Goal: Task Accomplishment & Management: Manage account settings

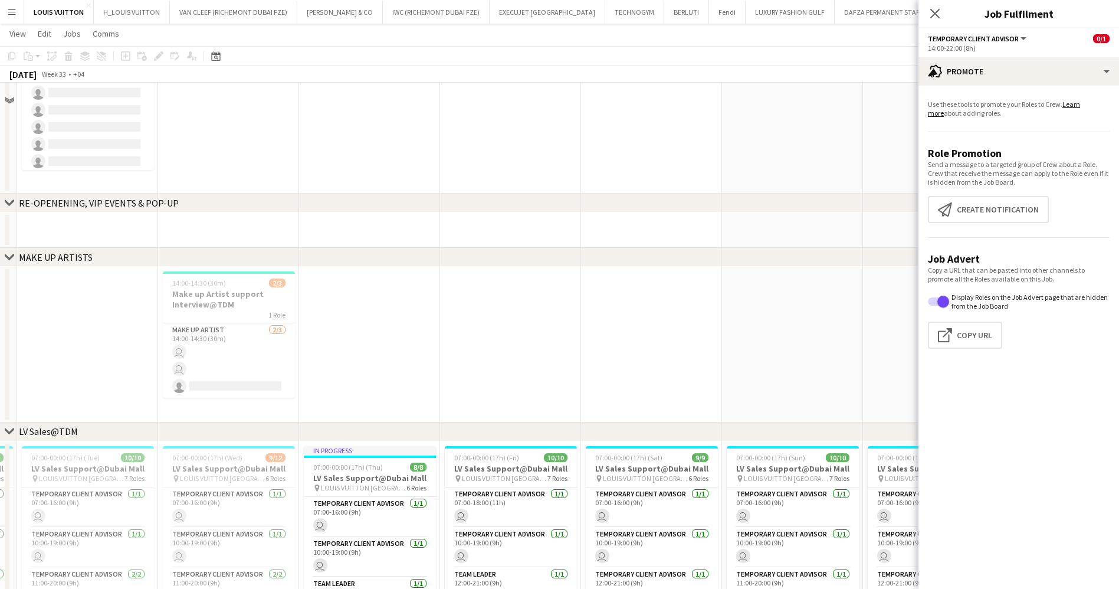
scroll to position [1037, 0]
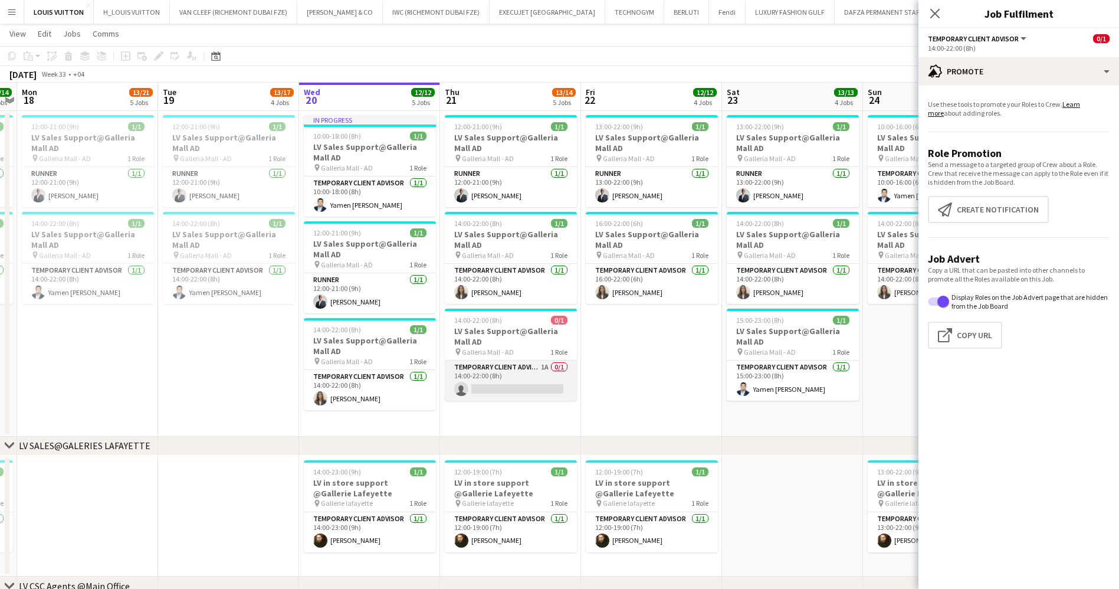
click at [531, 383] on app-card-role "Temporary Client Advisor 1A 0/1 14:00-22:00 (8h) single-neutral-actions" at bounding box center [511, 380] width 132 height 40
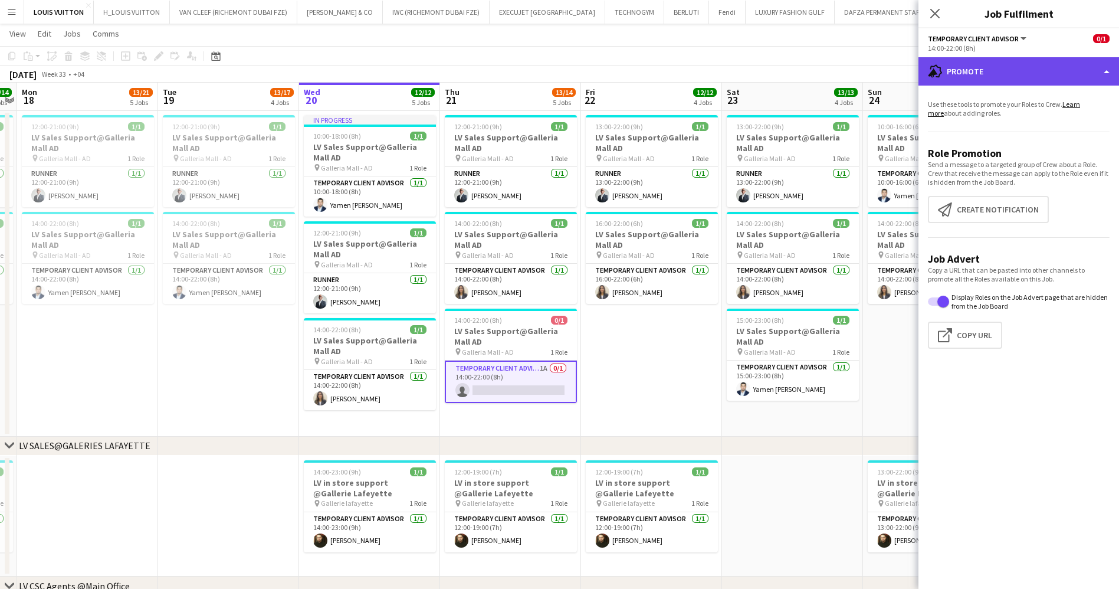
click at [995, 83] on div "advertising-megaphone Promote" at bounding box center [1018, 71] width 201 height 28
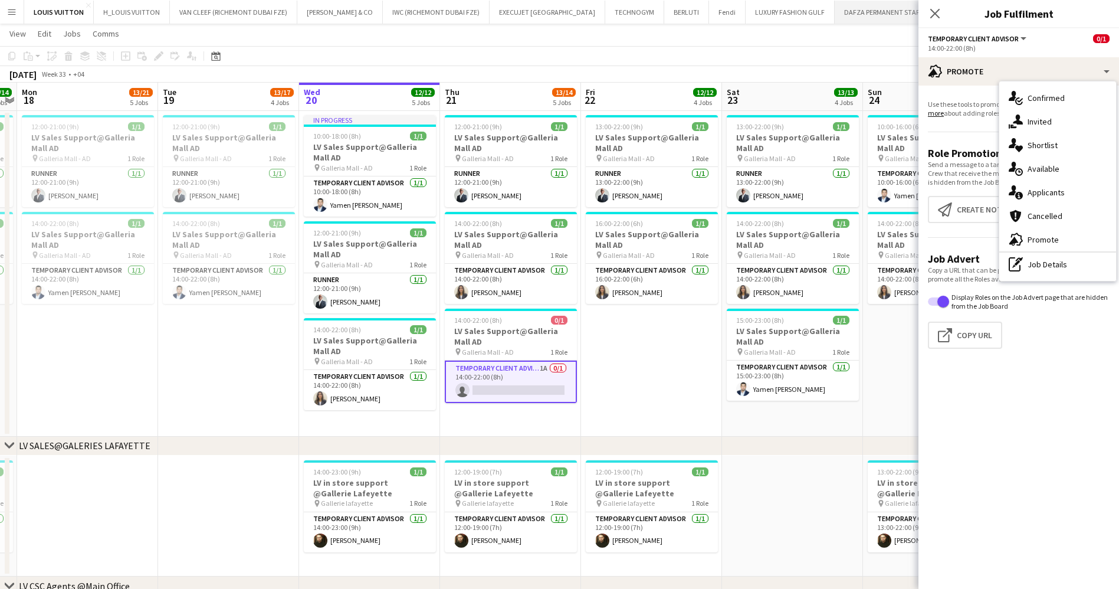
click at [835, 22] on button "DAFZA PERMANENT STAFF - 2019/2025 Close" at bounding box center [902, 12] width 134 height 23
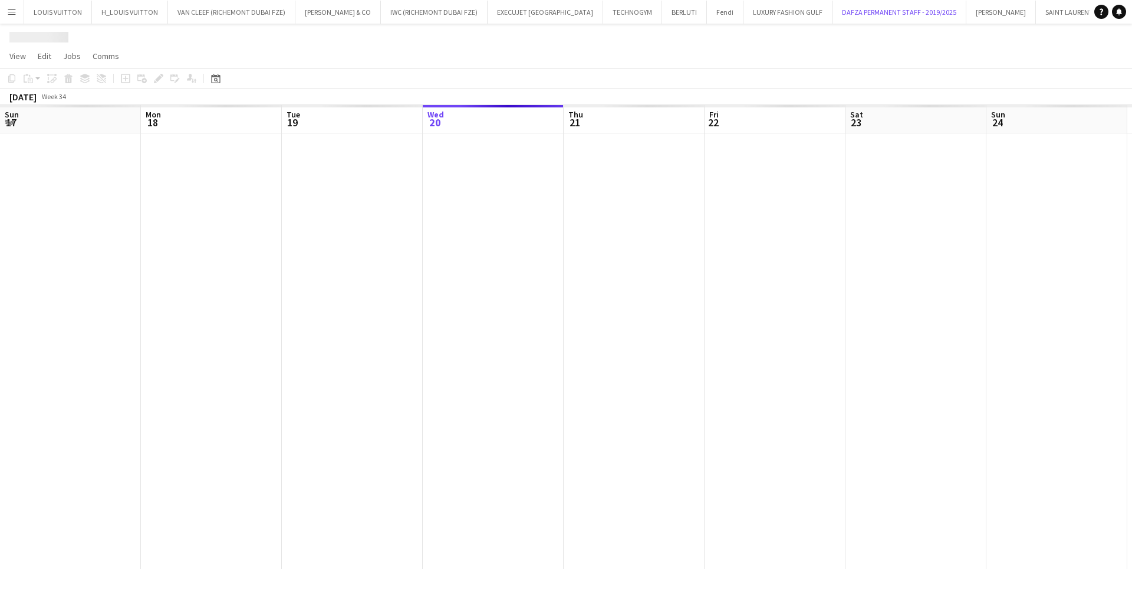
scroll to position [0, 282]
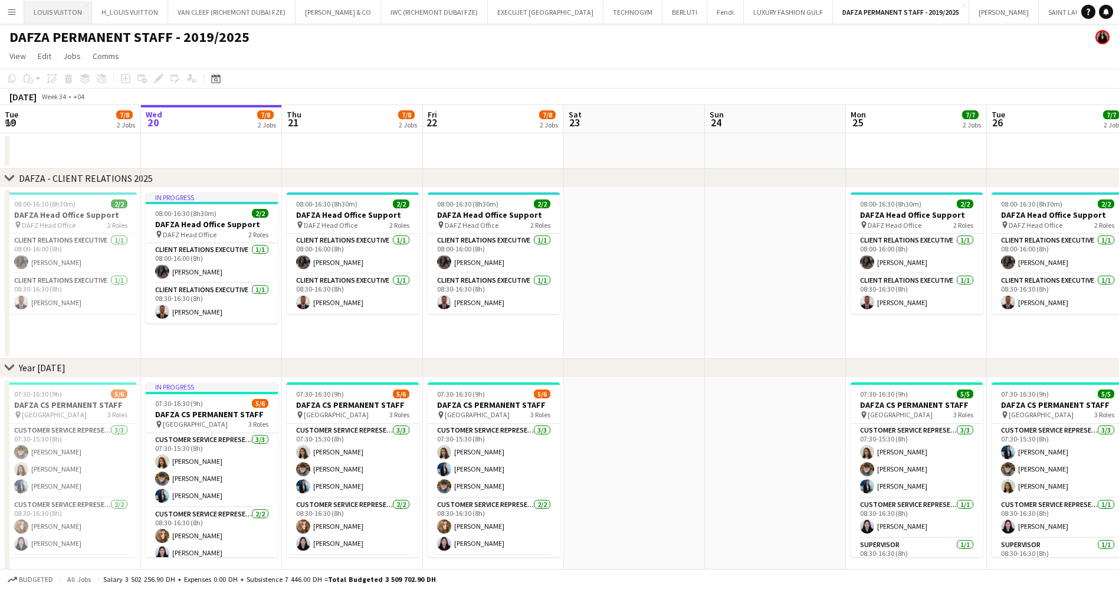
click at [41, 11] on button "LOUIS VUITTON Close" at bounding box center [58, 12] width 68 height 23
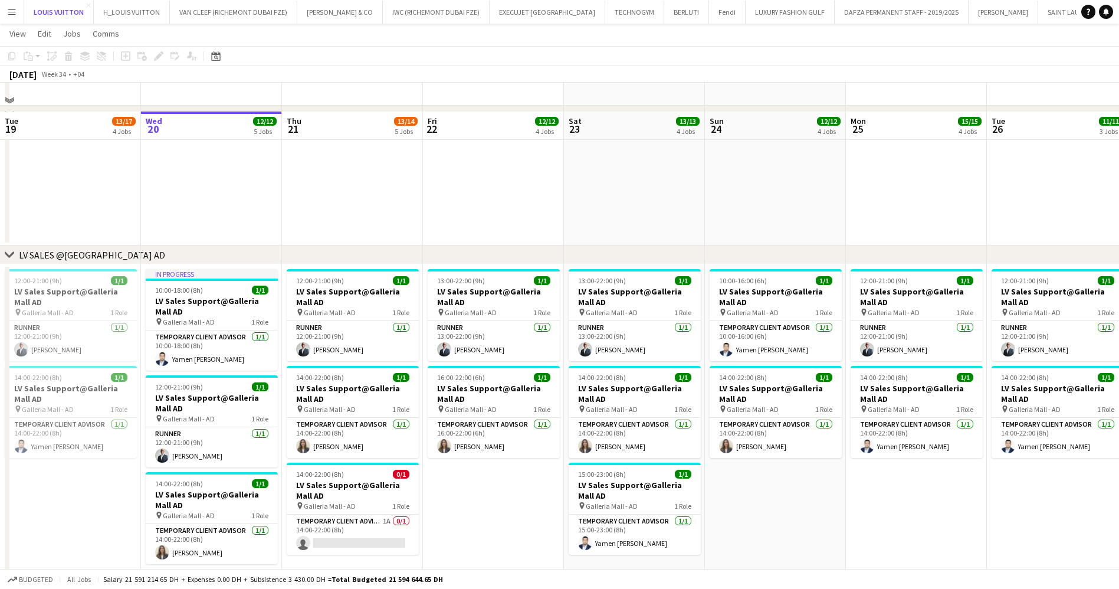
scroll to position [1189, 0]
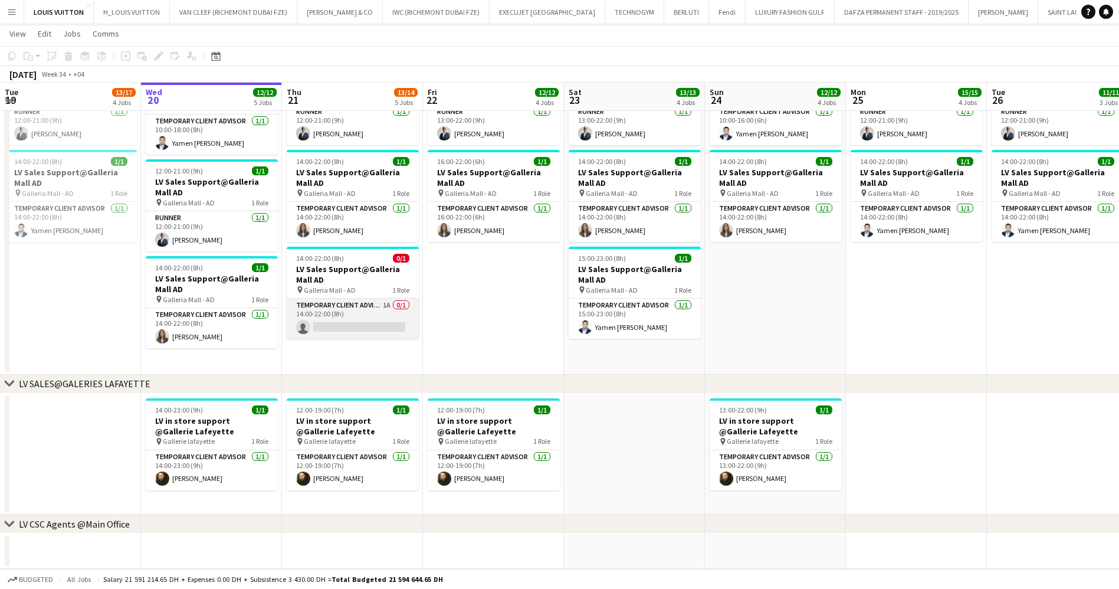
click at [347, 314] on app-card-role "Temporary Client Advisor 1A 0/1 14:00-22:00 (8h) single-neutral-actions" at bounding box center [353, 318] width 132 height 40
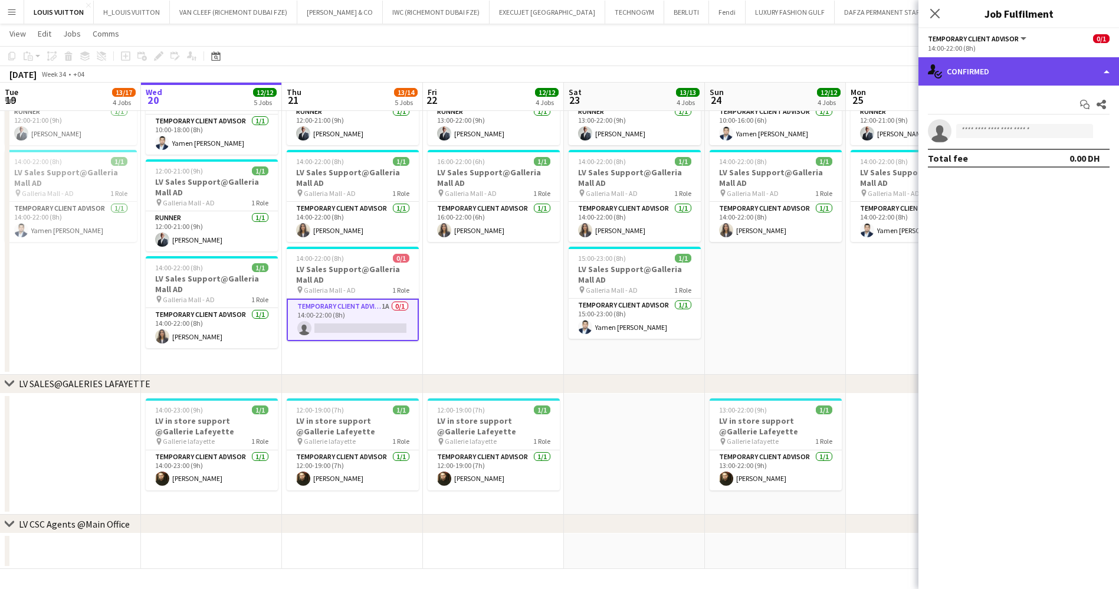
click at [1004, 66] on div "single-neutral-actions-check-2 Confirmed" at bounding box center [1018, 71] width 201 height 28
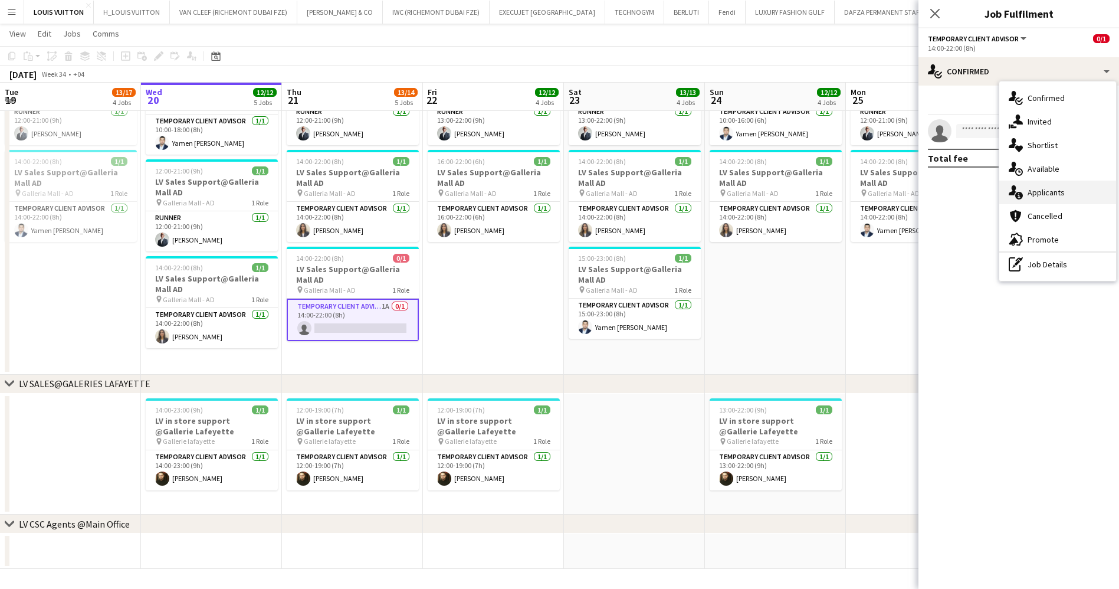
click at [1079, 186] on div "single-neutral-actions-information Applicants" at bounding box center [1057, 192] width 117 height 24
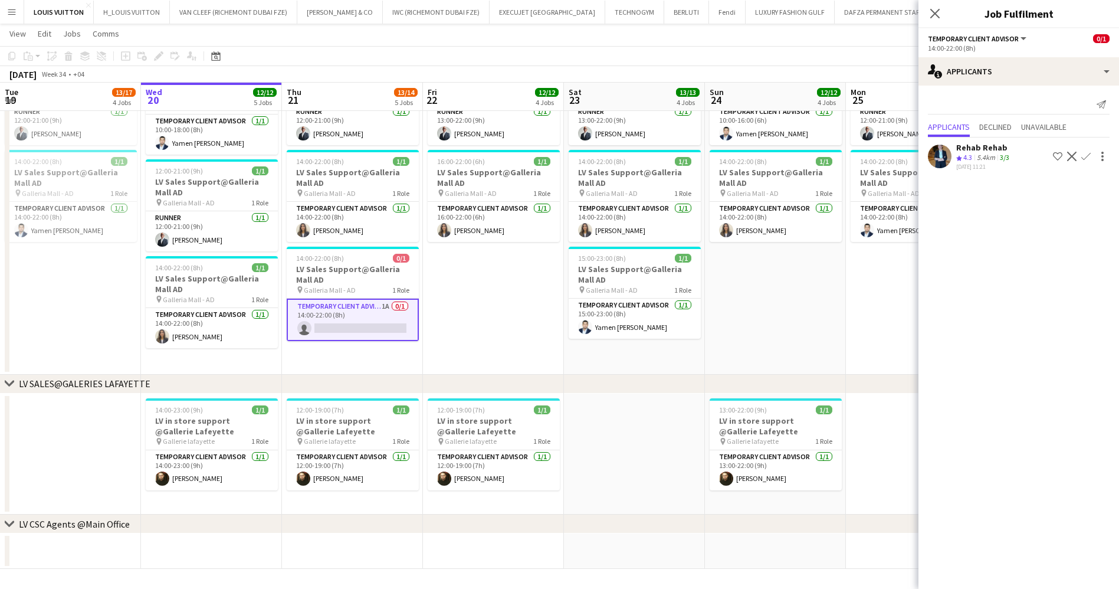
click at [980, 157] on div "5.4km" at bounding box center [985, 158] width 23 height 10
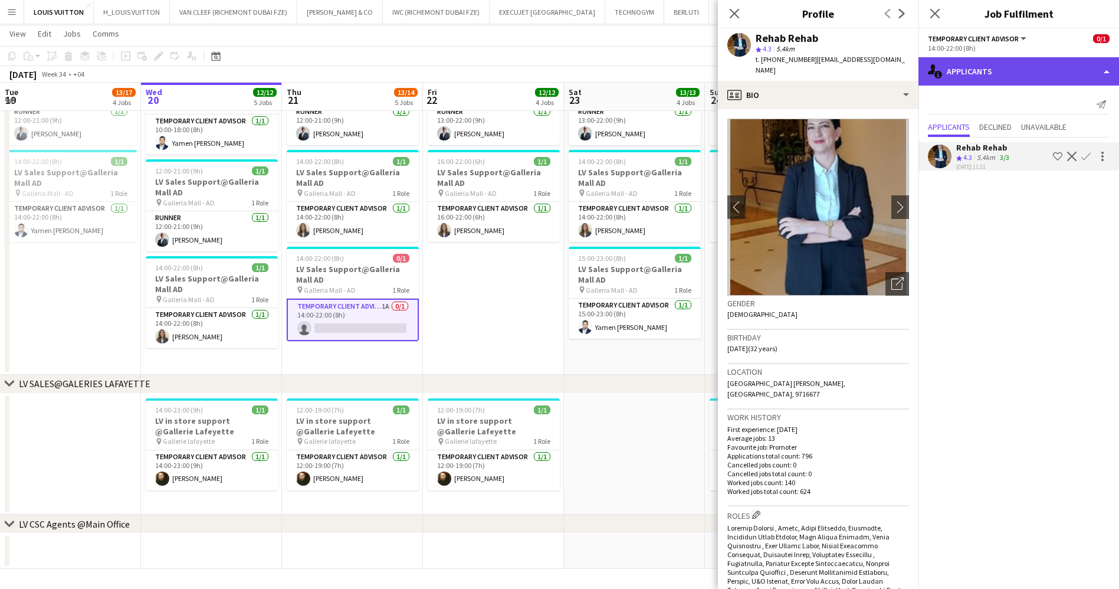
click at [983, 84] on div "single-neutral-actions-information Applicants" at bounding box center [1018, 71] width 201 height 28
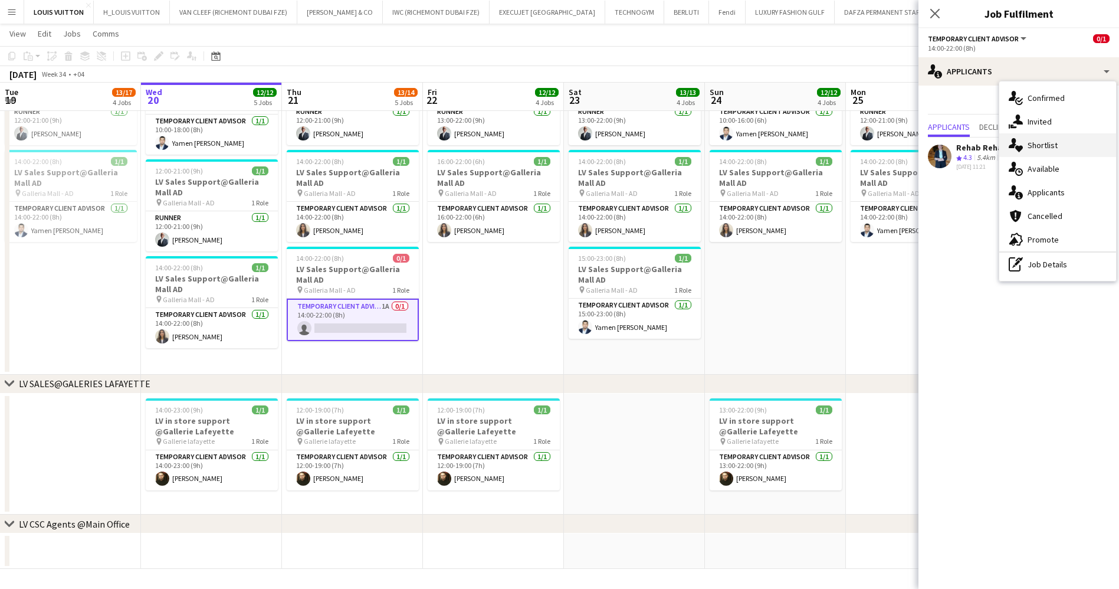
click at [1026, 152] on div "single-neutral-actions-heart Shortlist" at bounding box center [1057, 145] width 117 height 24
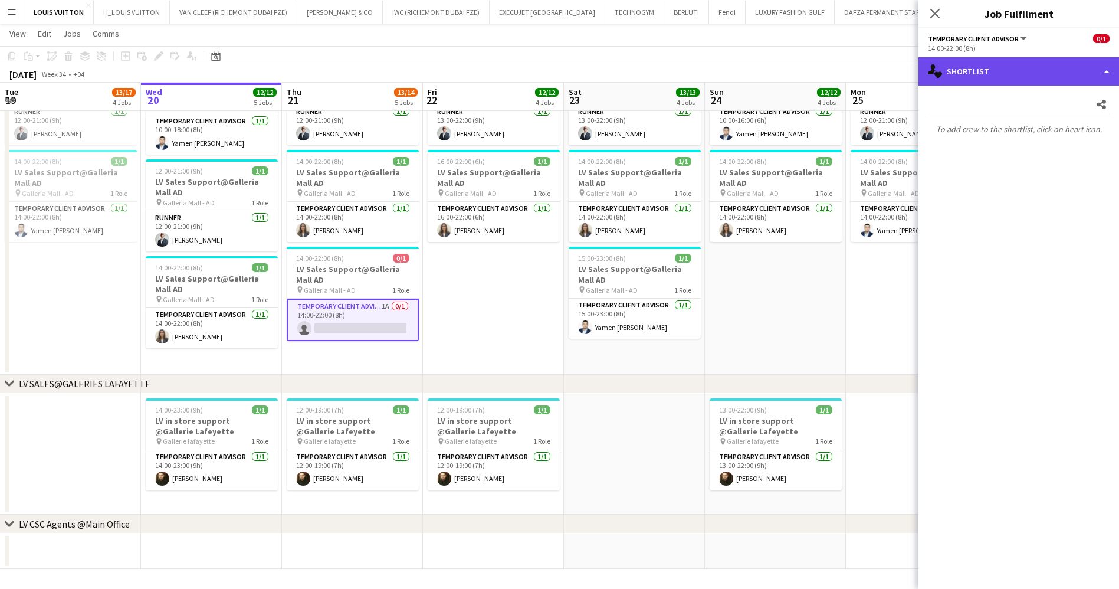
click at [964, 79] on div "single-neutral-actions-heart Shortlist" at bounding box center [1018, 71] width 201 height 28
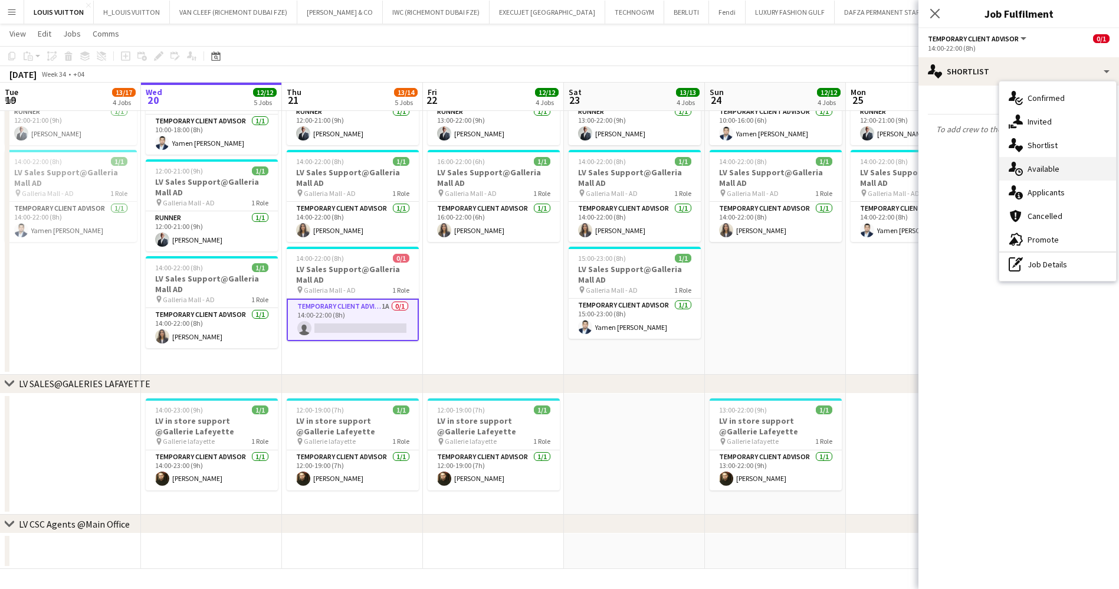
click at [1048, 164] on div "single-neutral-actions-upload Available" at bounding box center [1057, 169] width 117 height 24
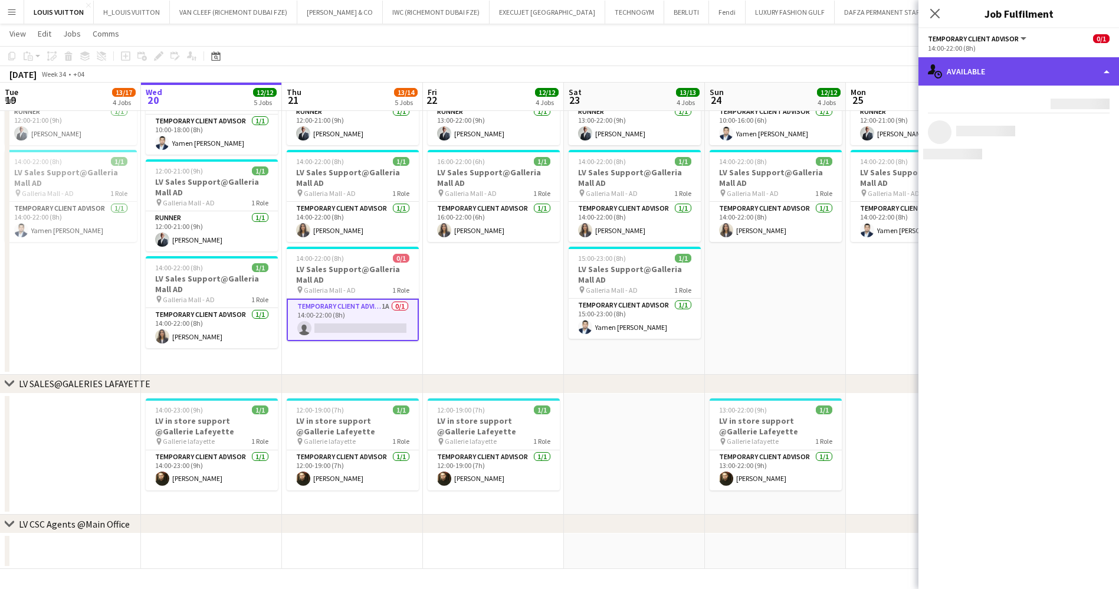
click at [1017, 71] on div "single-neutral-actions-upload Available" at bounding box center [1018, 71] width 201 height 28
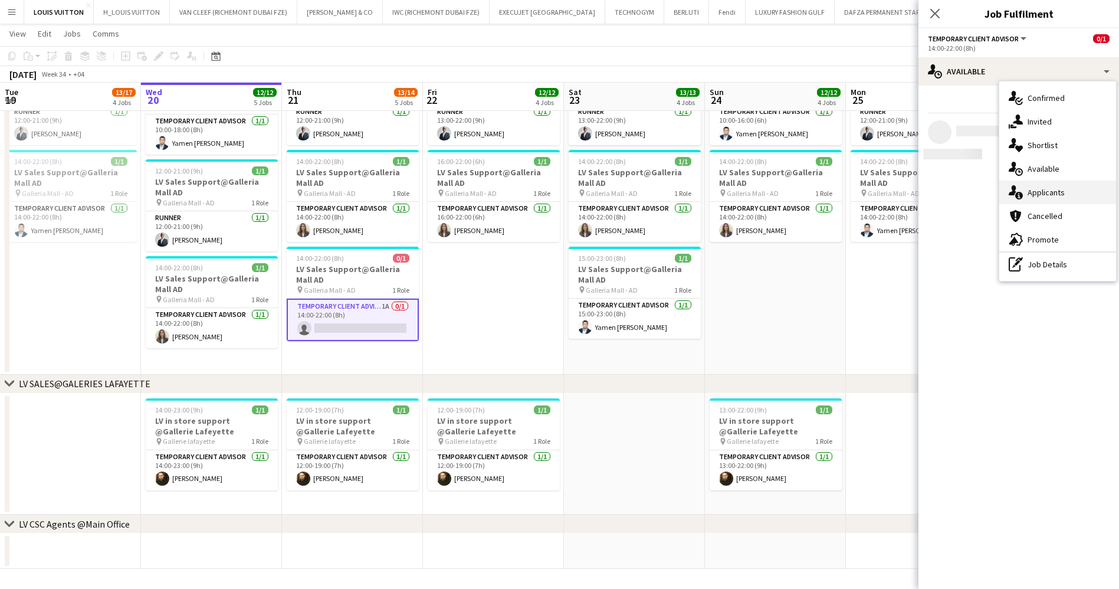
click at [1047, 193] on div "single-neutral-actions-information Applicants" at bounding box center [1057, 192] width 117 height 24
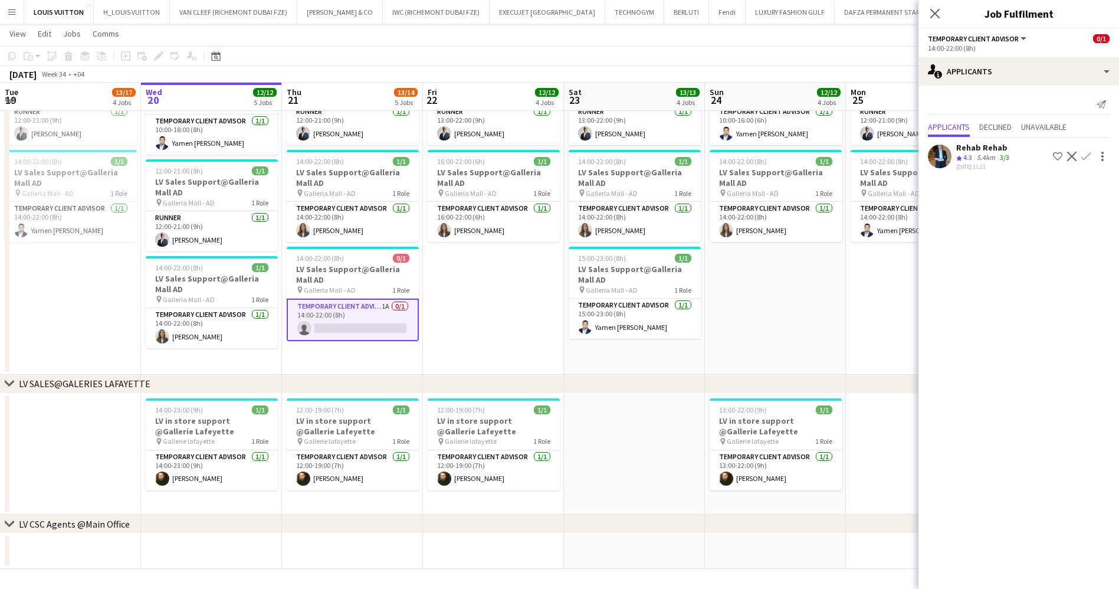
click at [982, 146] on div "Rehab Rehab" at bounding box center [983, 147] width 55 height 11
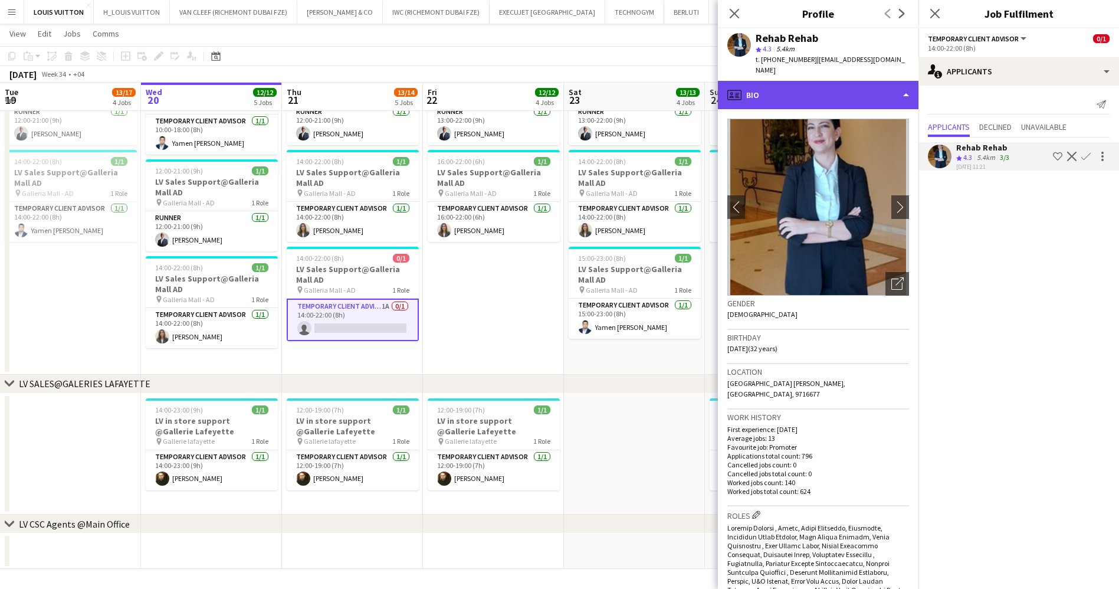
click at [867, 81] on div "profile Bio" at bounding box center [818, 95] width 201 height 28
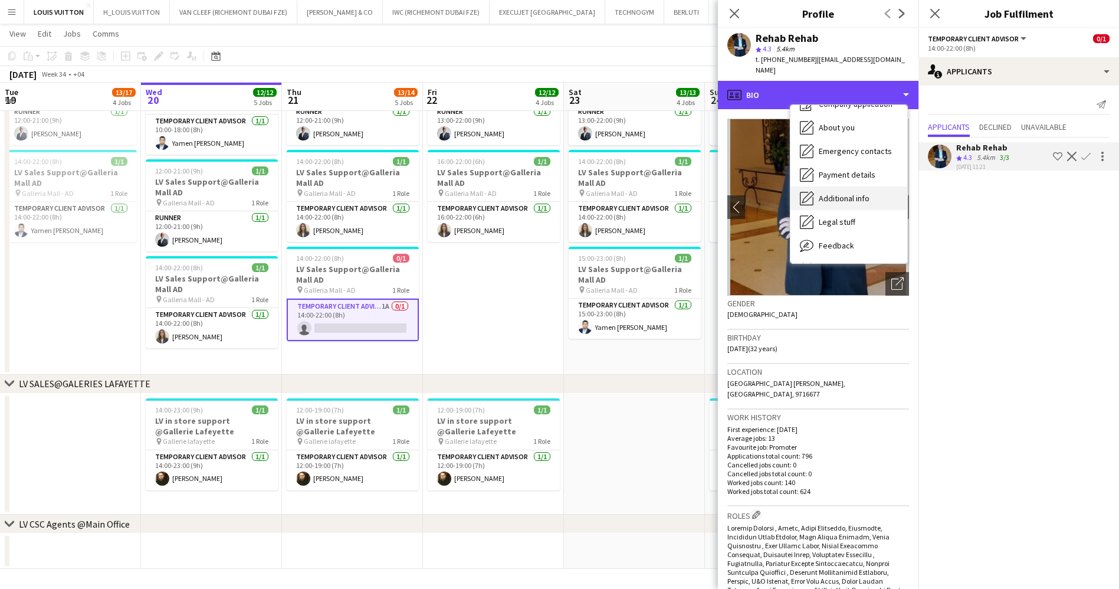
scroll to position [64, 0]
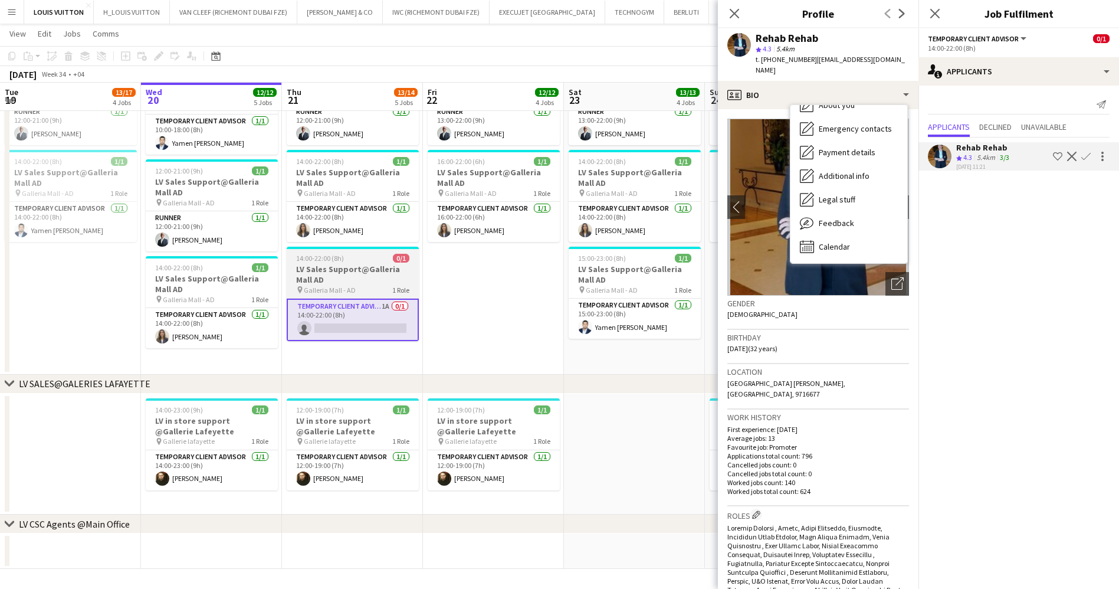
click at [345, 261] on div "14:00-22:00 (8h) 0/1" at bounding box center [353, 258] width 132 height 9
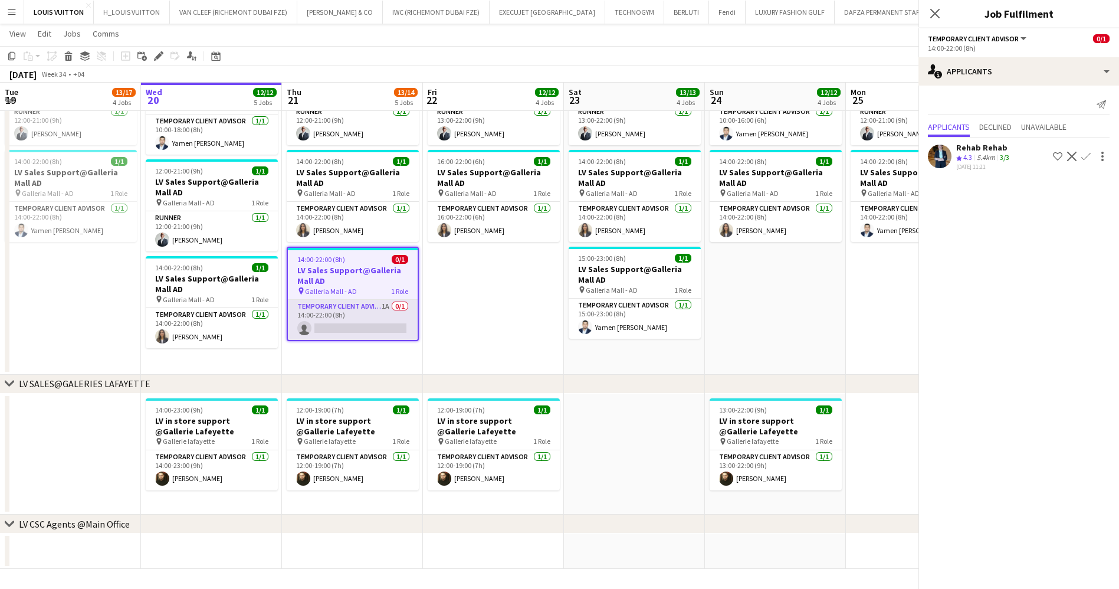
scroll to position [0, 281]
click at [356, 323] on app-card-role "Temporary Client Advisor 1A 0/1 14:00-22:00 (8h) single-neutral-actions" at bounding box center [353, 320] width 130 height 40
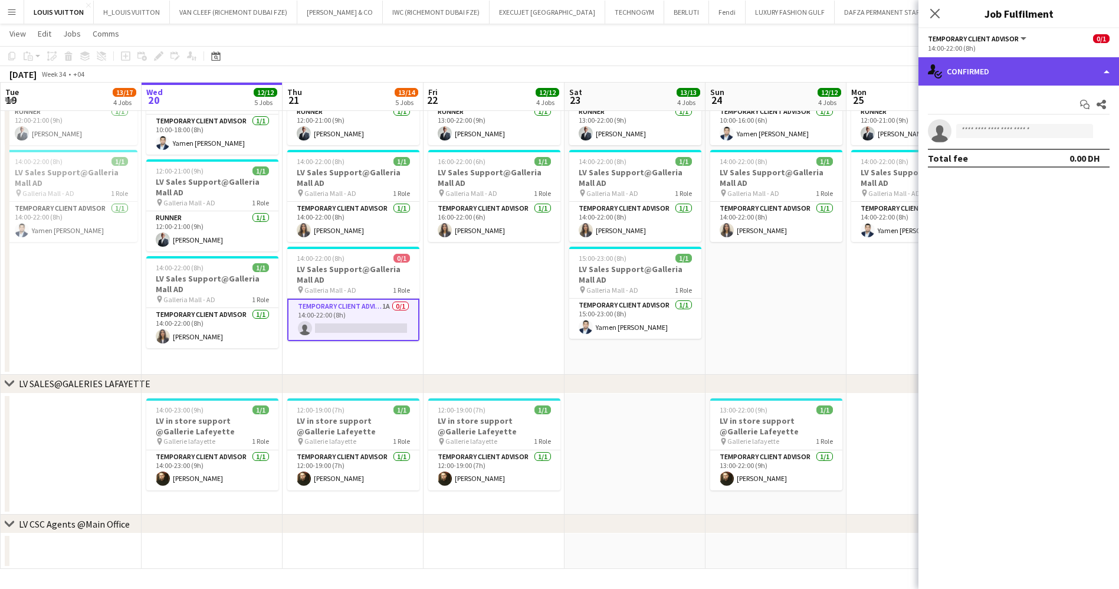
click at [1024, 75] on div "single-neutral-actions-check-2 Confirmed" at bounding box center [1018, 71] width 201 height 28
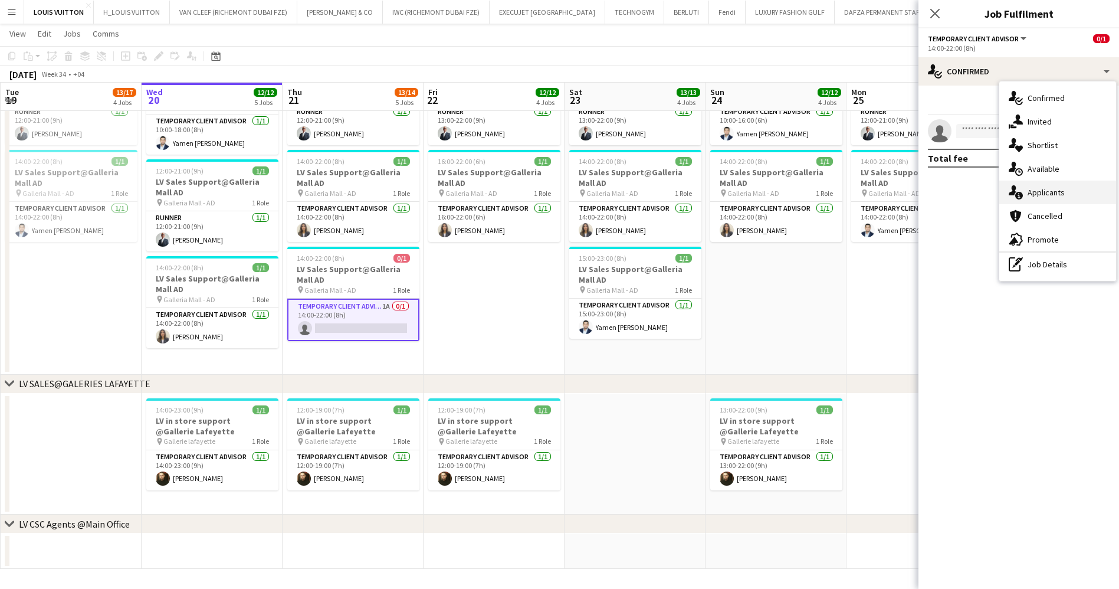
click at [1045, 189] on div "single-neutral-actions-information Applicants" at bounding box center [1057, 192] width 117 height 24
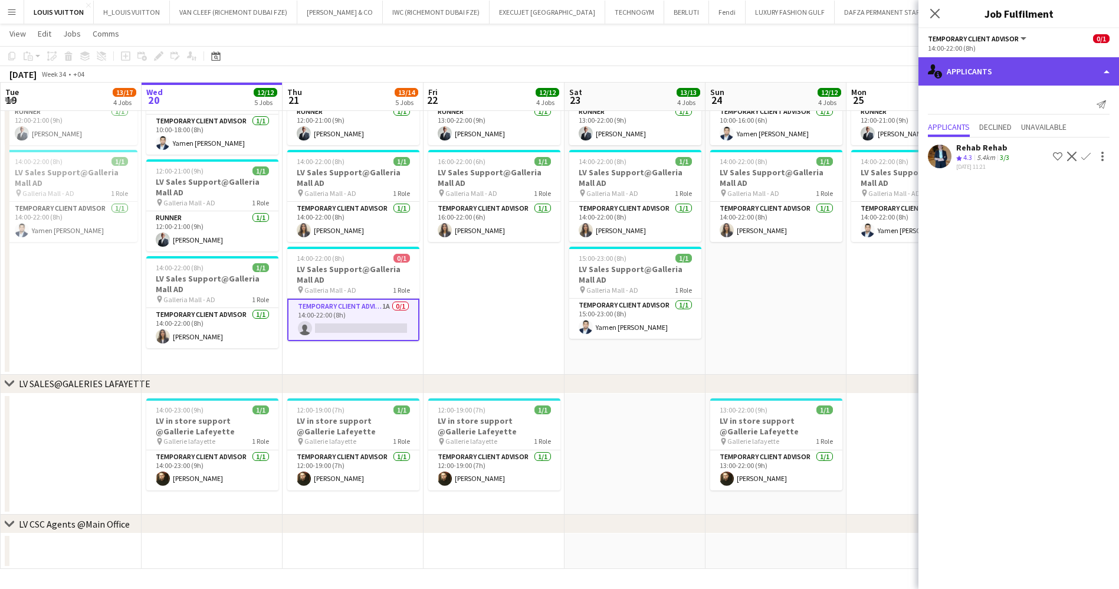
click at [985, 72] on div "single-neutral-actions-information Applicants" at bounding box center [1018, 71] width 201 height 28
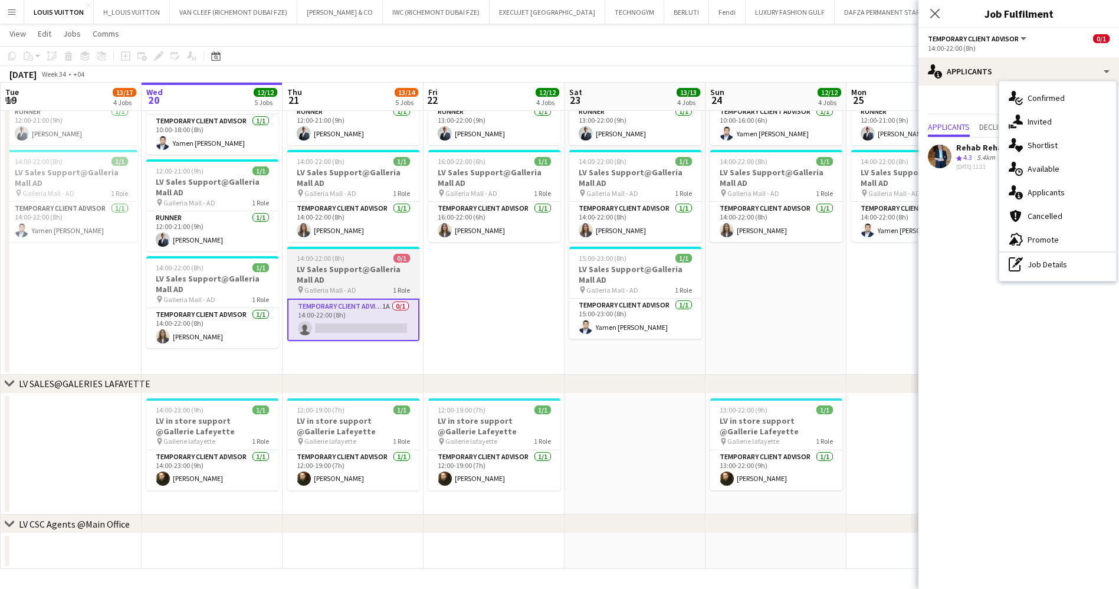
click at [300, 277] on h3 "LV Sales Support@Galleria Mall AD" at bounding box center [353, 274] width 132 height 21
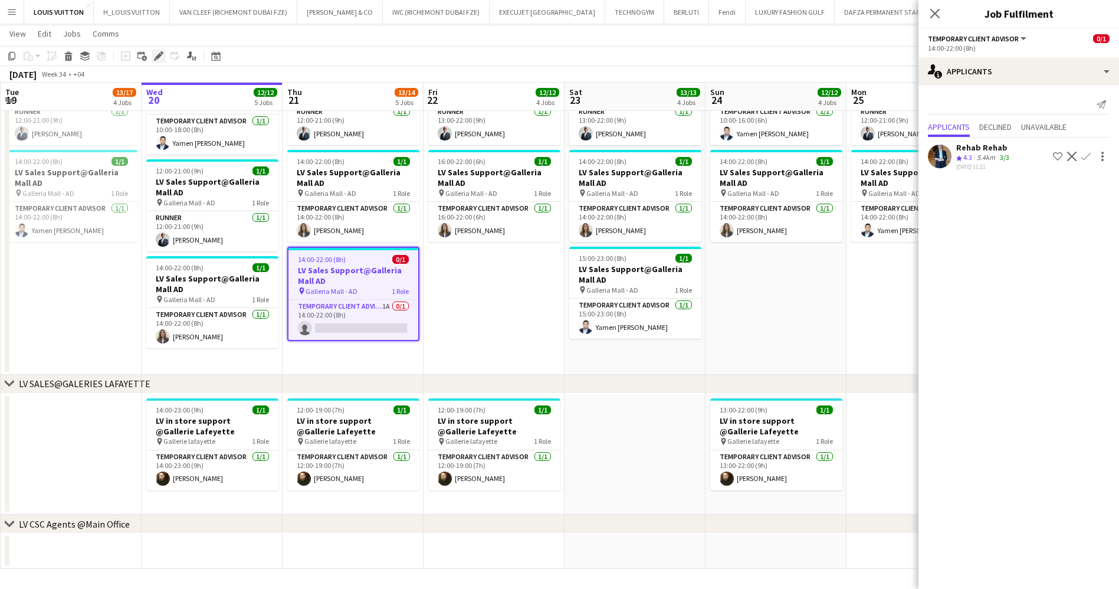
click at [155, 58] on icon at bounding box center [155, 59] width 3 height 3
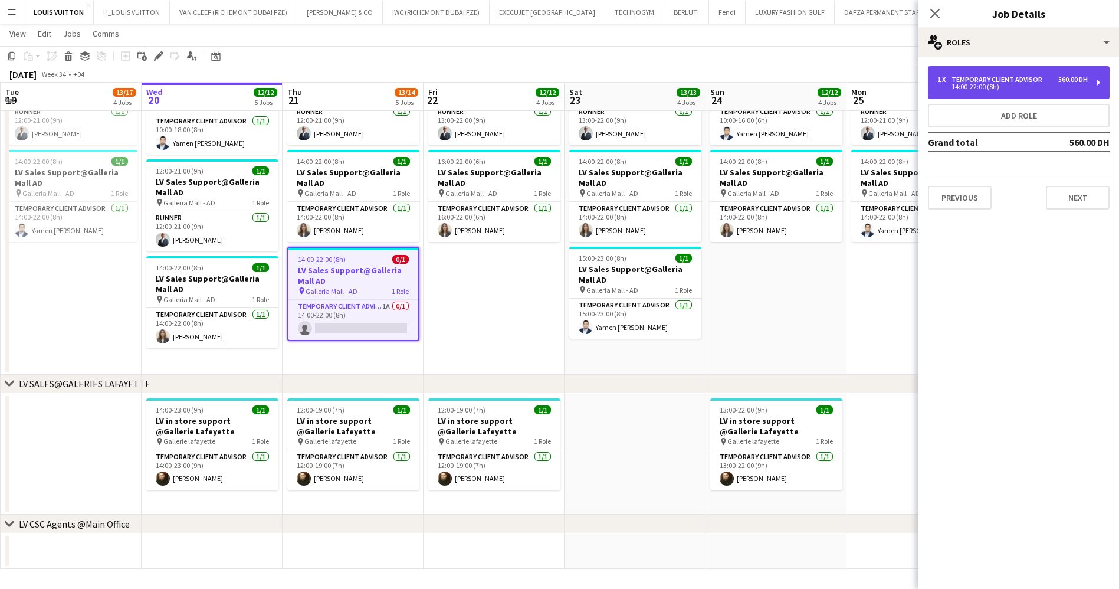
click at [989, 79] on div "Temporary Client Advisor" at bounding box center [999, 79] width 96 height 8
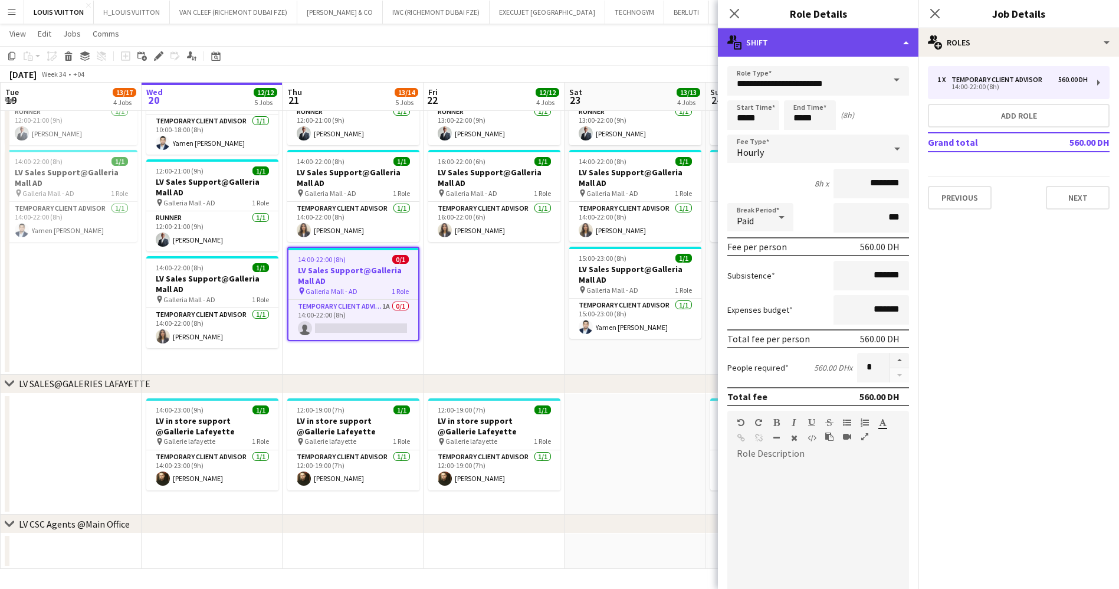
click at [781, 41] on div "multiple-actions-text Shift" at bounding box center [818, 42] width 201 height 28
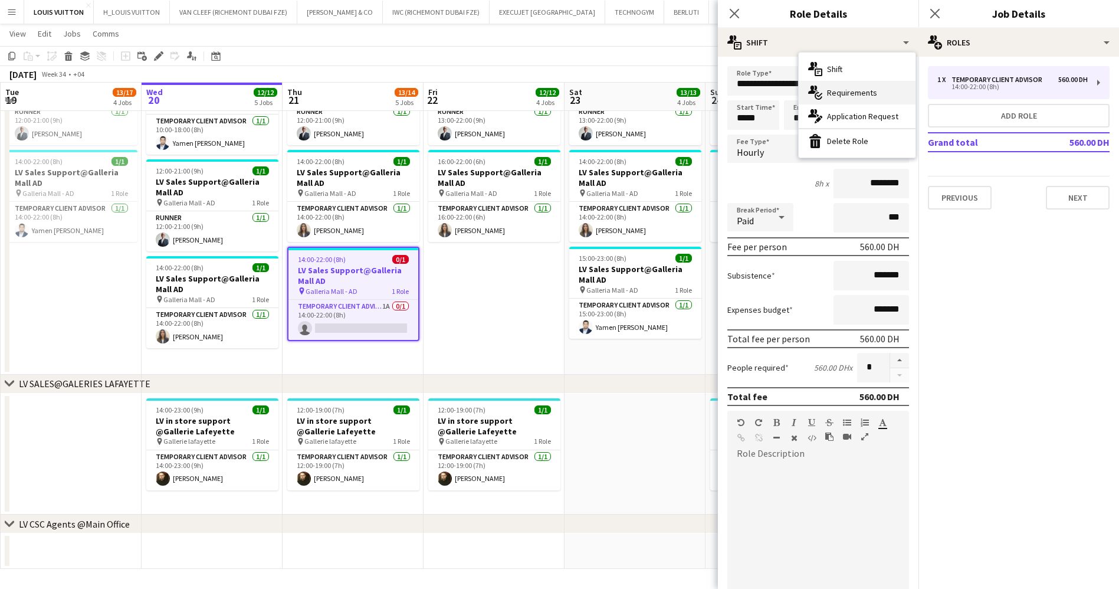
click at [852, 93] on div "multiple-actions-check-2 Requirements" at bounding box center [857, 93] width 117 height 24
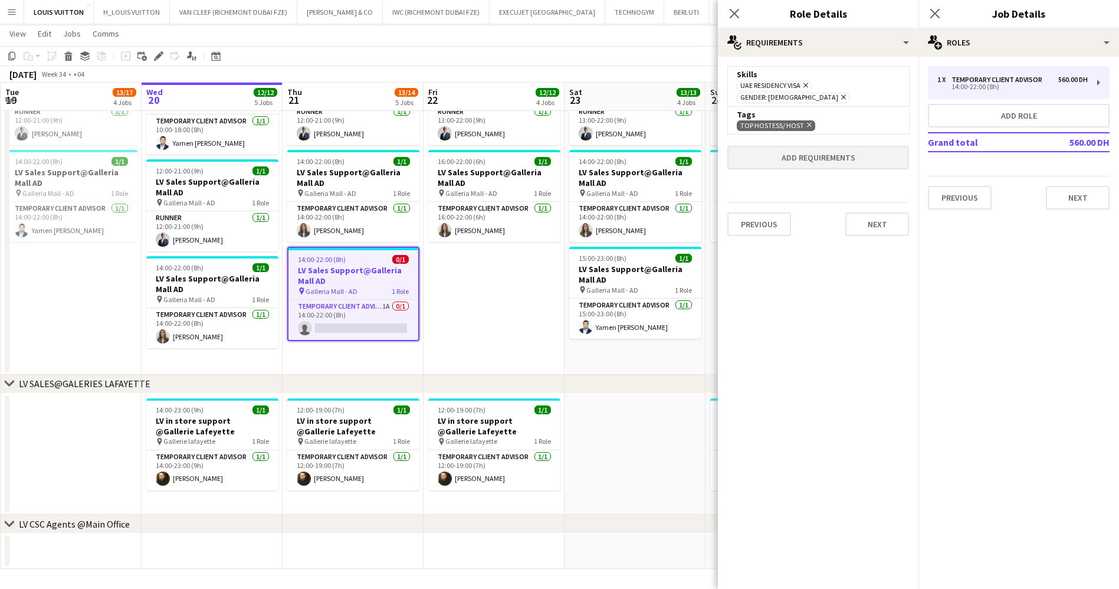
drag, startPoint x: 810, startPoint y: 111, endPoint x: 801, endPoint y: 110, distance: 8.3
click at [810, 121] on icon "Remove" at bounding box center [808, 125] width 8 height 8
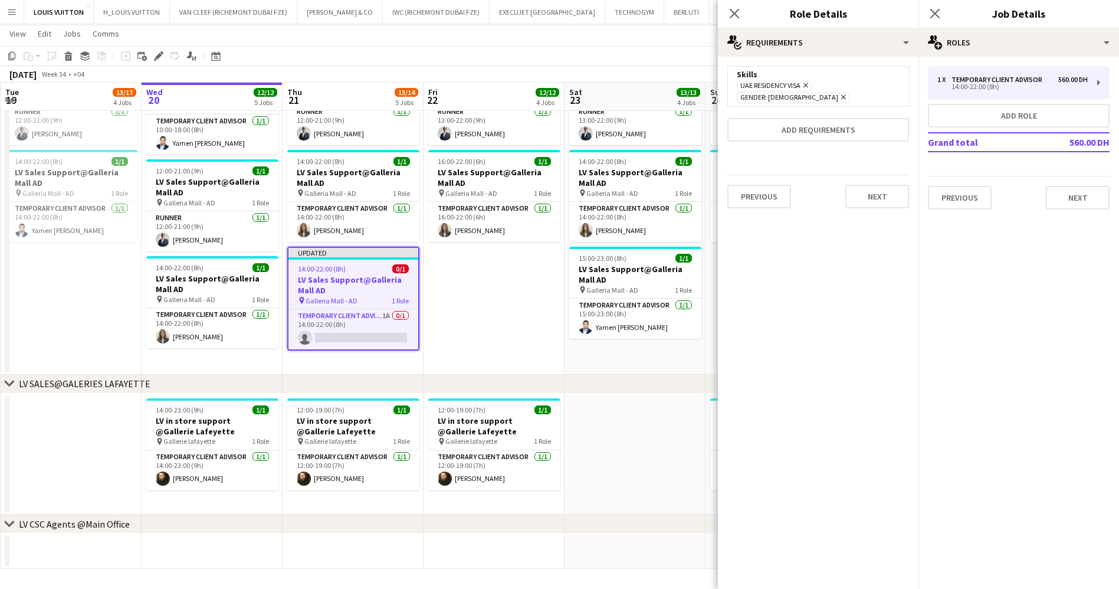
click at [610, 38] on app-page-menu "View Day view expanded Day view collapsed Month view Date picker Jump to [DATE]…" at bounding box center [559, 35] width 1119 height 22
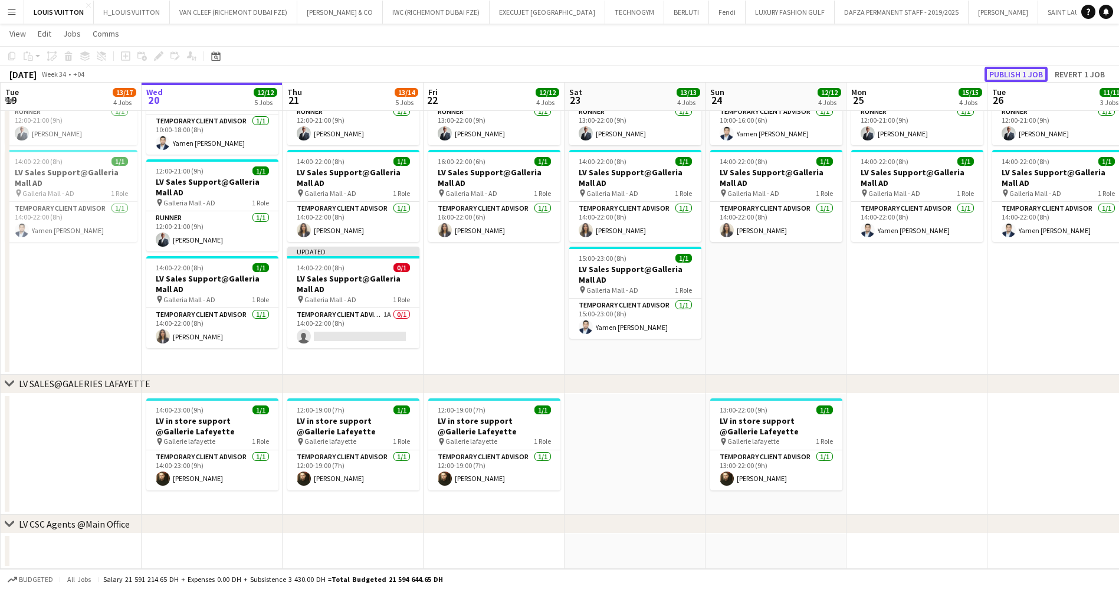
click at [1017, 74] on button "Publish 1 job" at bounding box center [1015, 74] width 63 height 15
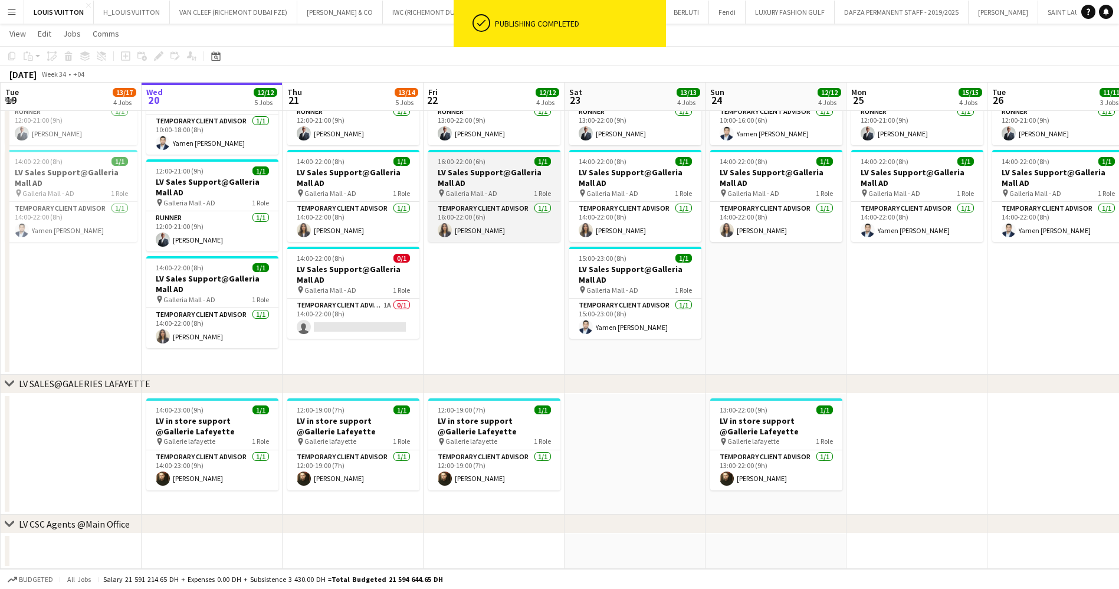
click at [369, 321] on app-card-role "Temporary Client Advisor 1A 0/1 14:00-22:00 (8h) single-neutral-actions" at bounding box center [353, 318] width 132 height 40
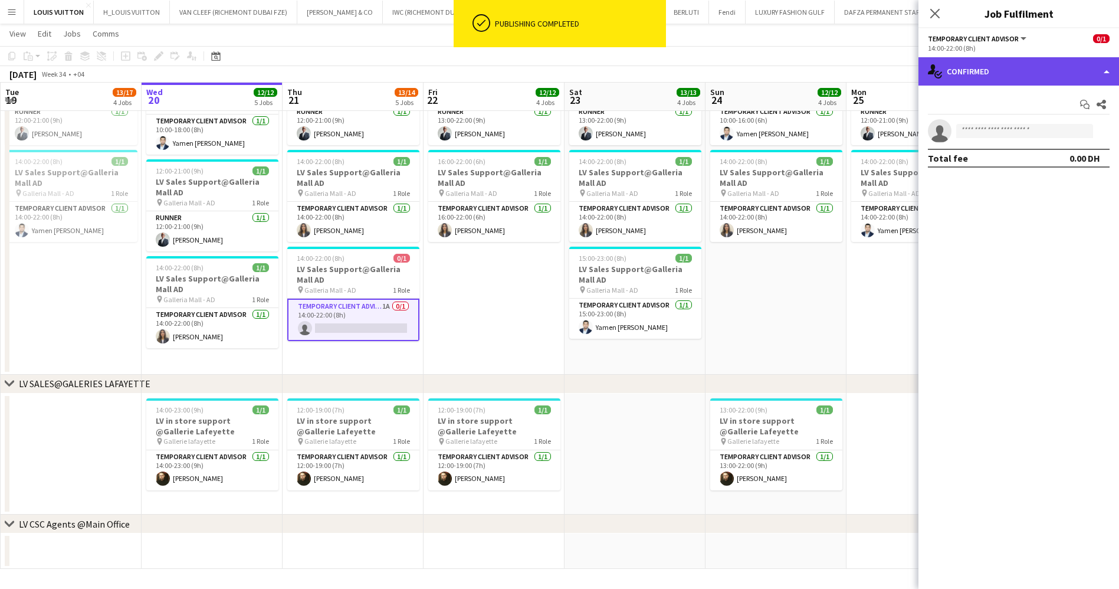
click at [1006, 80] on div "single-neutral-actions-check-2 Confirmed" at bounding box center [1018, 71] width 201 height 28
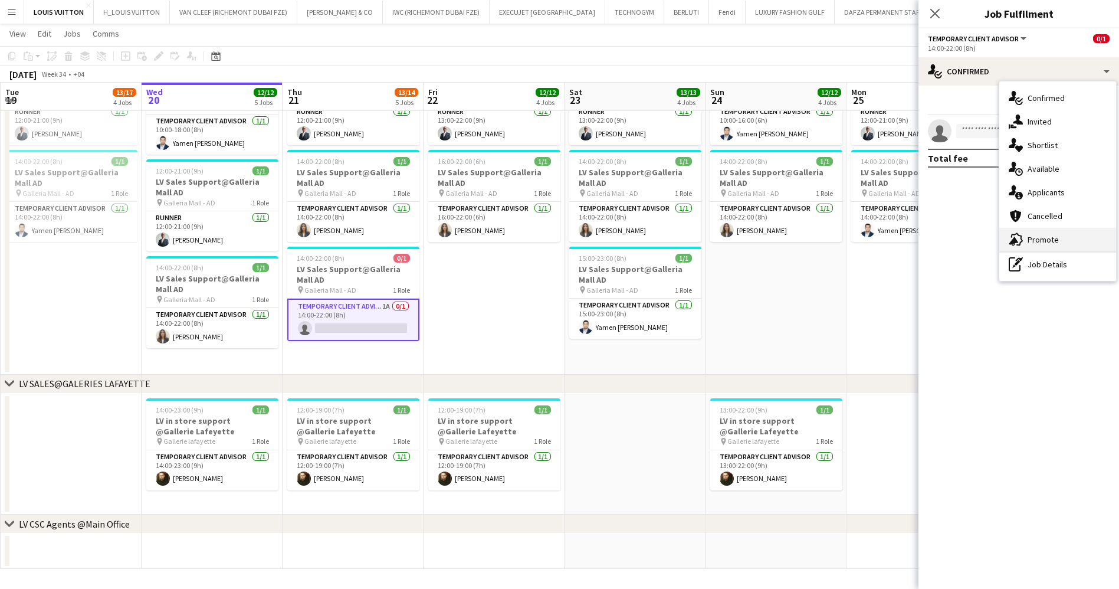
click at [1062, 237] on div "advertising-megaphone Promote" at bounding box center [1057, 240] width 117 height 24
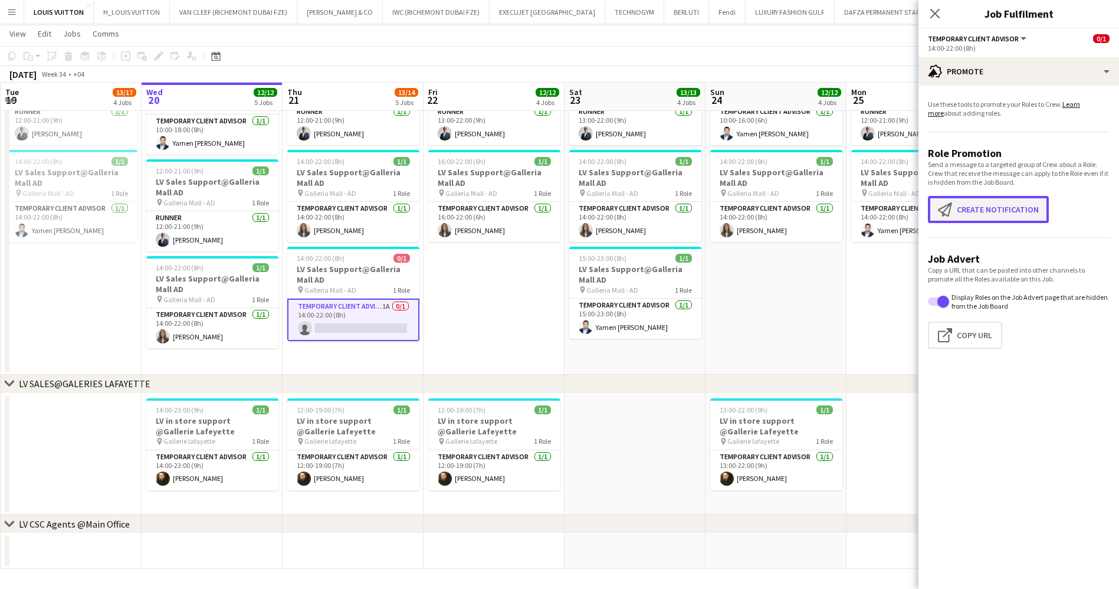
click at [1003, 203] on button "Create notification Create notification" at bounding box center [988, 209] width 121 height 27
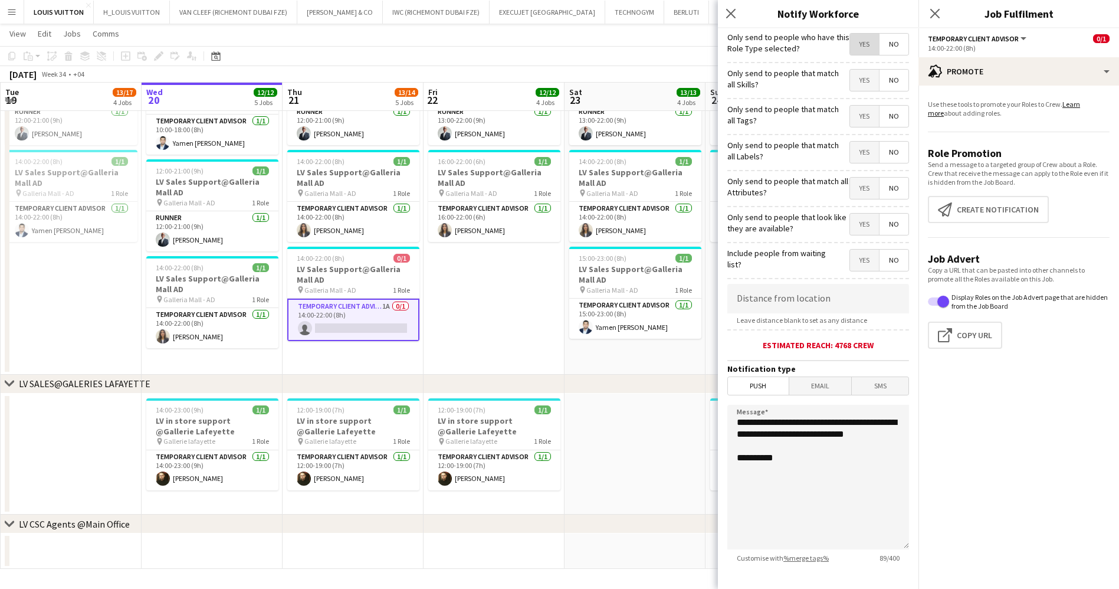
click at [853, 41] on span "Yes" at bounding box center [864, 44] width 29 height 21
click at [881, 49] on span "No" at bounding box center [893, 44] width 29 height 21
click at [863, 74] on span "Yes" at bounding box center [864, 80] width 29 height 21
click at [854, 127] on mat-button-toggle-group "Yes No" at bounding box center [879, 116] width 60 height 22
click at [850, 150] on span "Yes" at bounding box center [864, 152] width 29 height 21
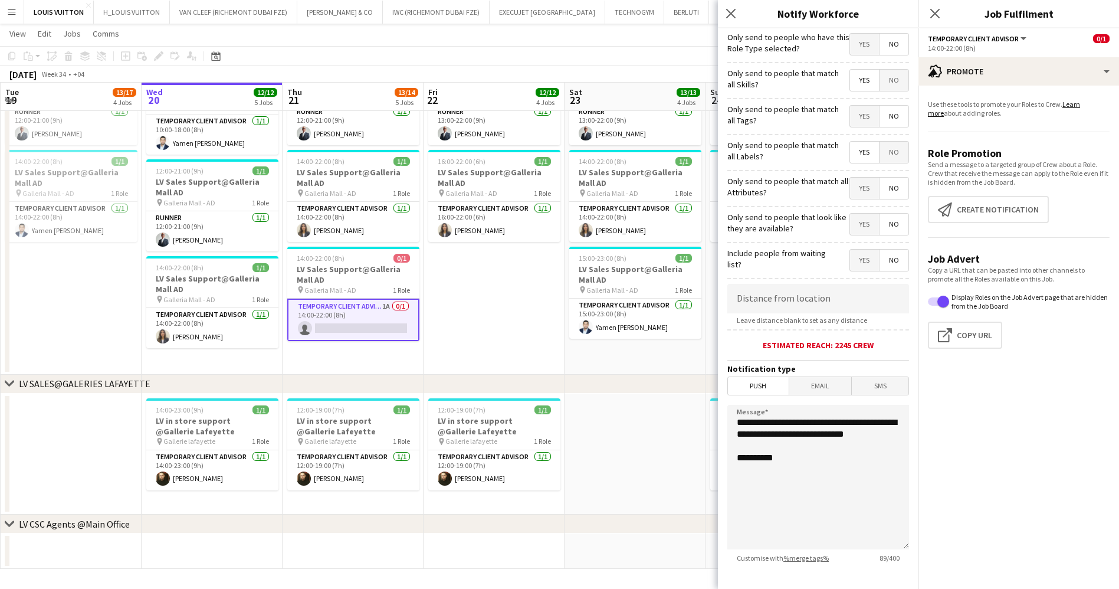
click at [850, 178] on span "Yes" at bounding box center [864, 188] width 29 height 21
click at [855, 220] on span "Yes" at bounding box center [864, 223] width 29 height 21
click at [853, 297] on input at bounding box center [818, 298] width 182 height 29
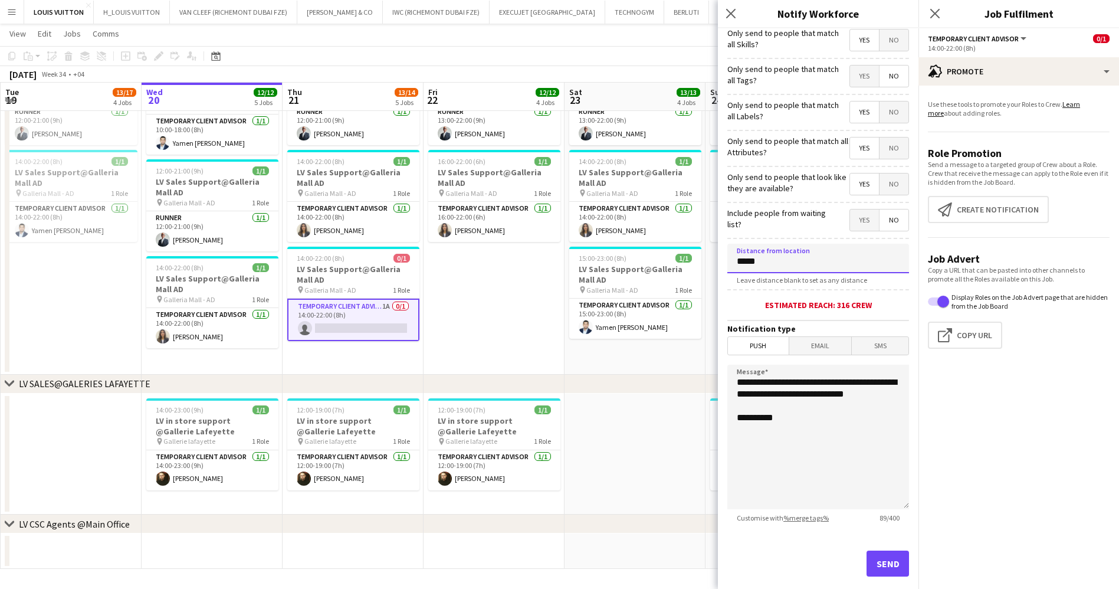
scroll to position [61, 0]
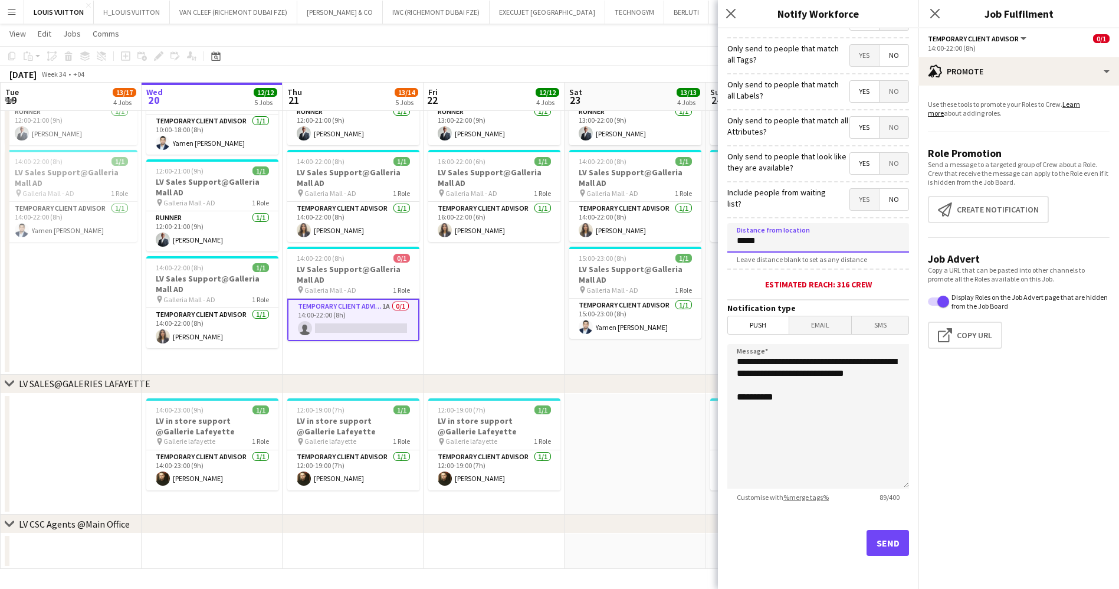
type input "*****"
click at [891, 526] on div "Send" at bounding box center [818, 547] width 182 height 83
click at [870, 543] on button "Send" at bounding box center [887, 543] width 42 height 26
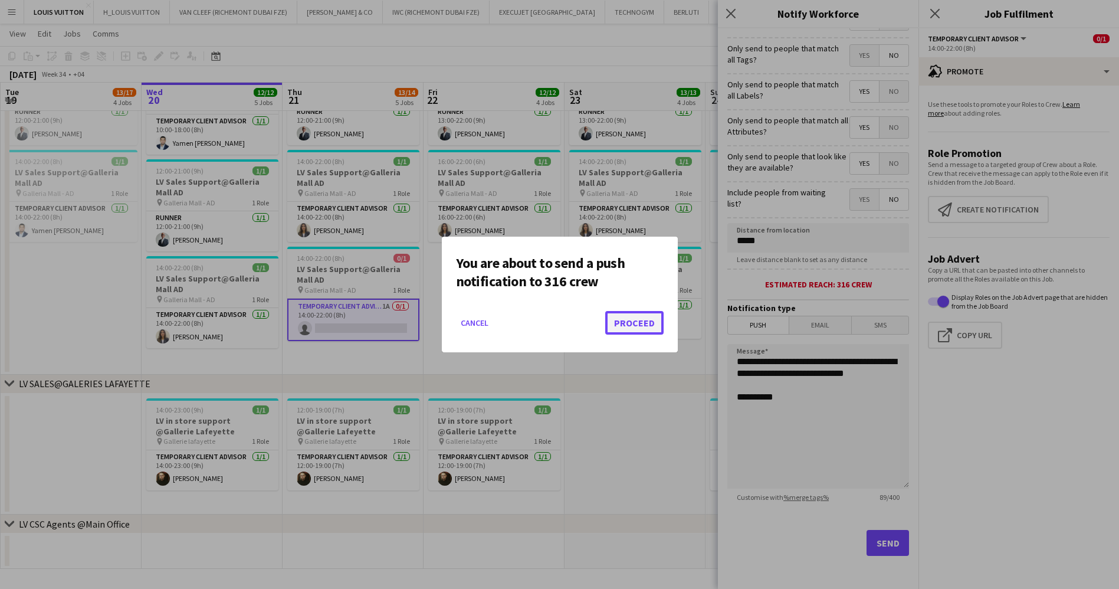
click at [613, 321] on button "Proceed" at bounding box center [634, 323] width 58 height 24
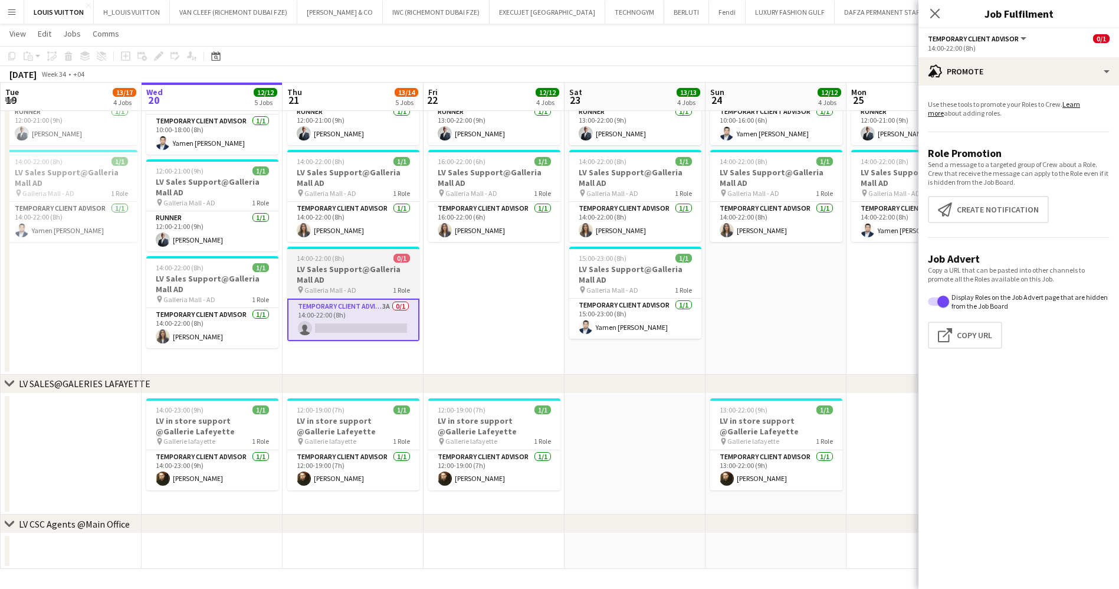
click at [367, 259] on div "14:00-22:00 (8h) 0/1" at bounding box center [353, 258] width 132 height 9
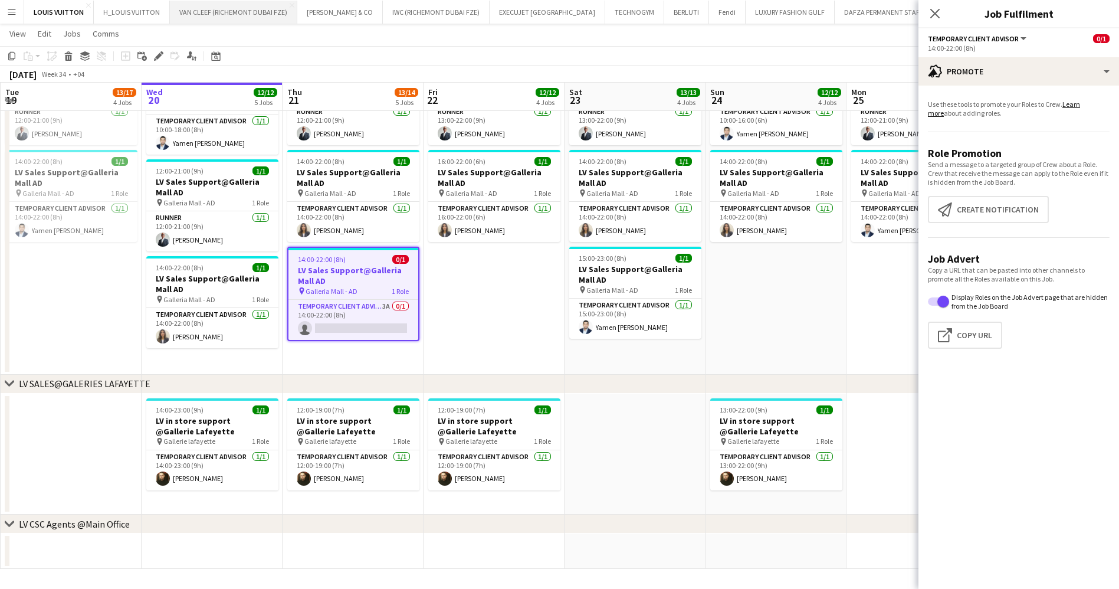
click at [157, 54] on icon "Edit" at bounding box center [158, 55] width 9 height 9
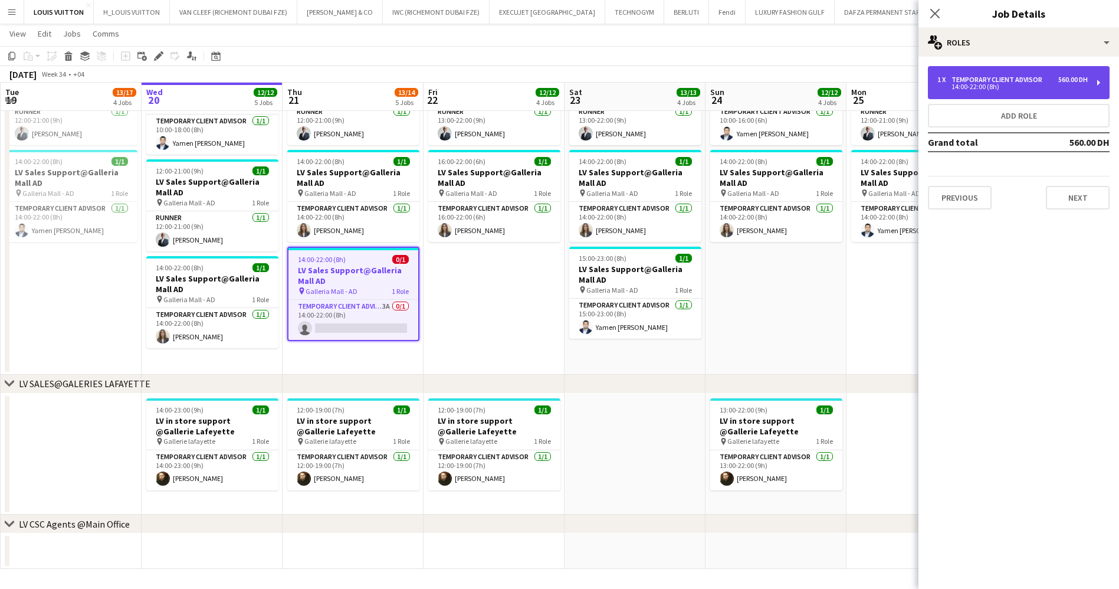
click at [1001, 71] on div "1 x Temporary Client Advisor 560.00 DH 14:00-22:00 (8h)" at bounding box center [1019, 82] width 182 height 33
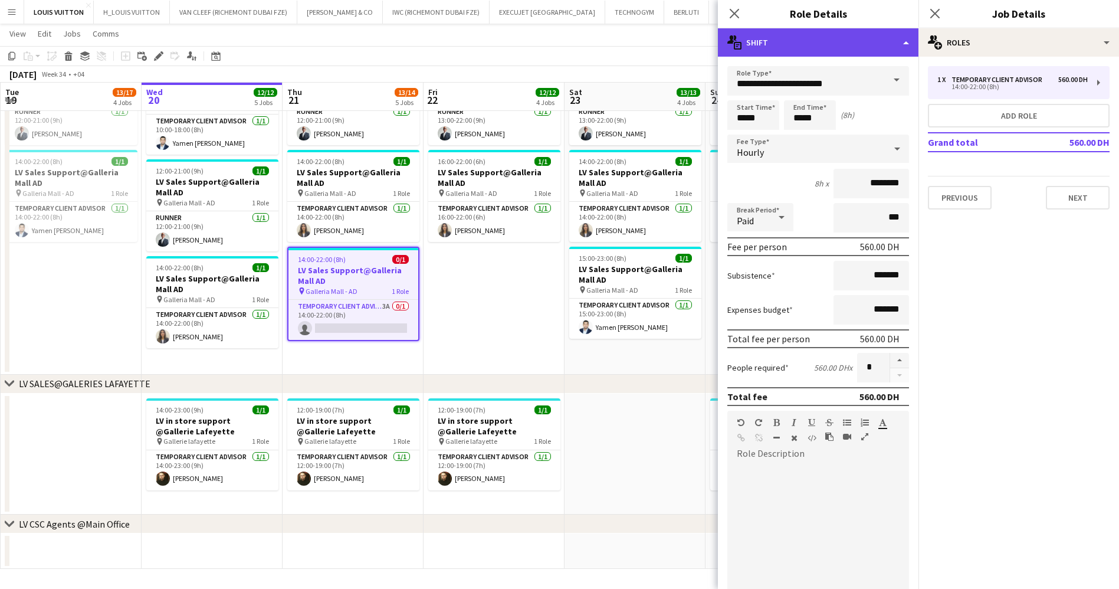
click at [794, 47] on div "multiple-actions-text Shift" at bounding box center [818, 42] width 201 height 28
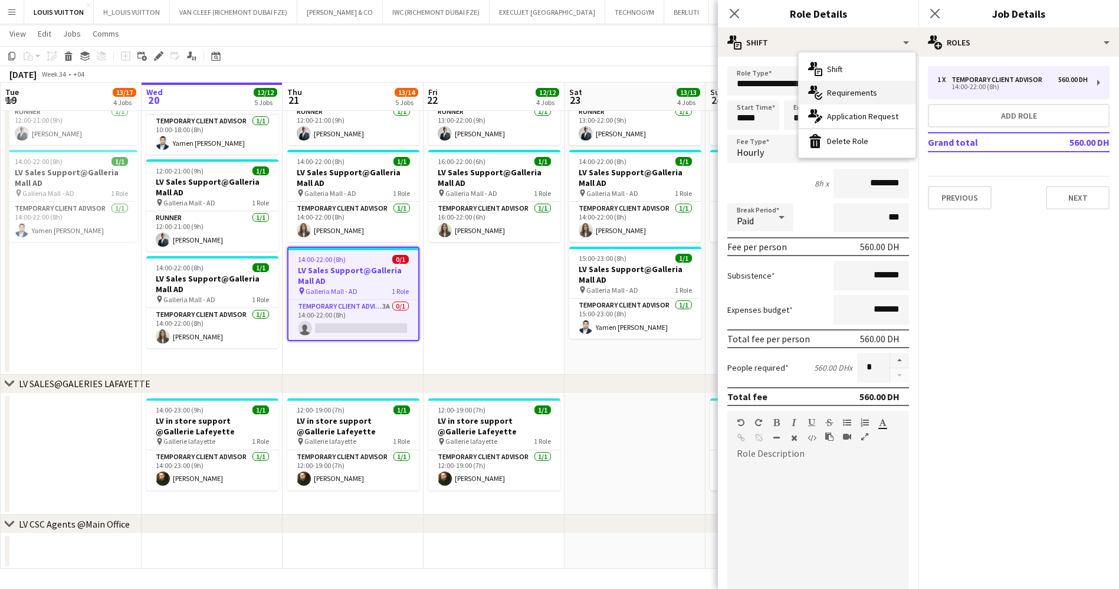
click at [850, 95] on div "multiple-actions-check-2 Requirements" at bounding box center [857, 93] width 117 height 24
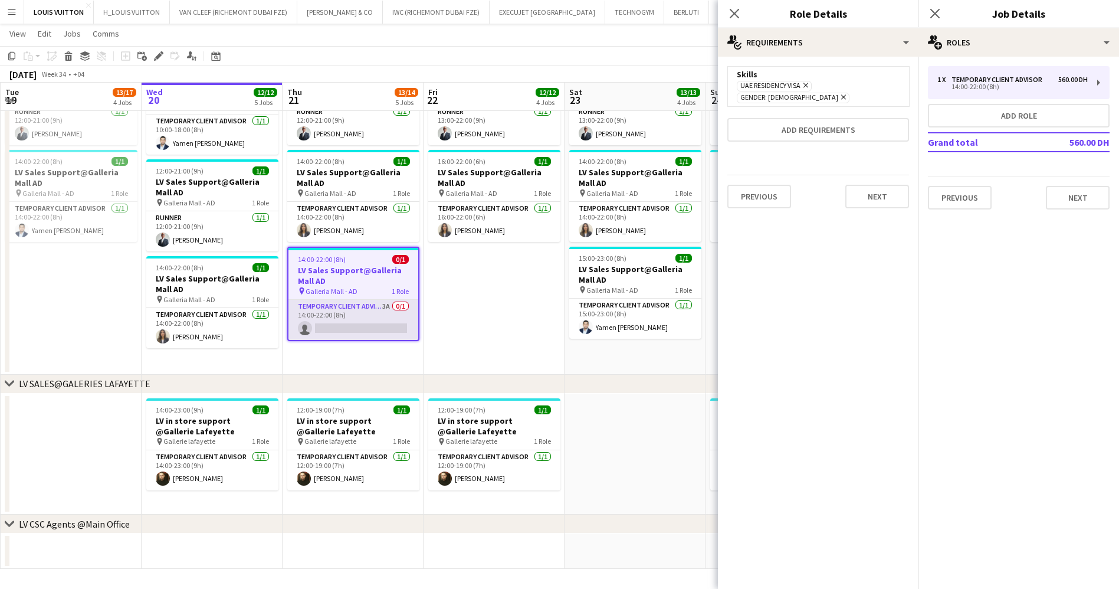
click at [409, 317] on app-card-role "Temporary Client Advisor 3A 0/1 14:00-22:00 (8h) single-neutral-actions" at bounding box center [353, 320] width 130 height 40
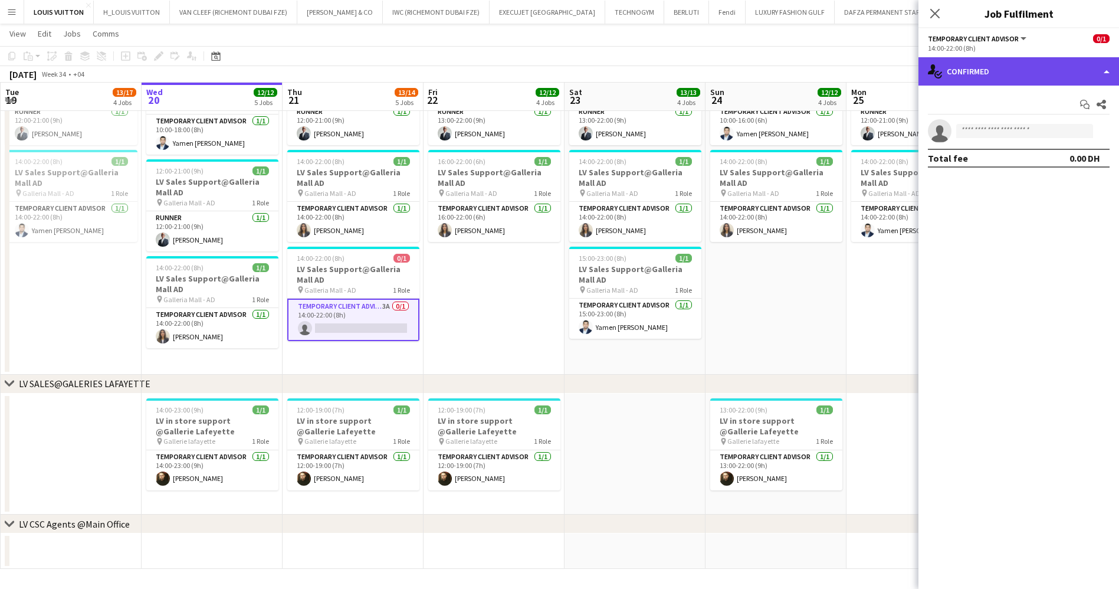
click at [1008, 74] on div "single-neutral-actions-check-2 Confirmed" at bounding box center [1018, 71] width 201 height 28
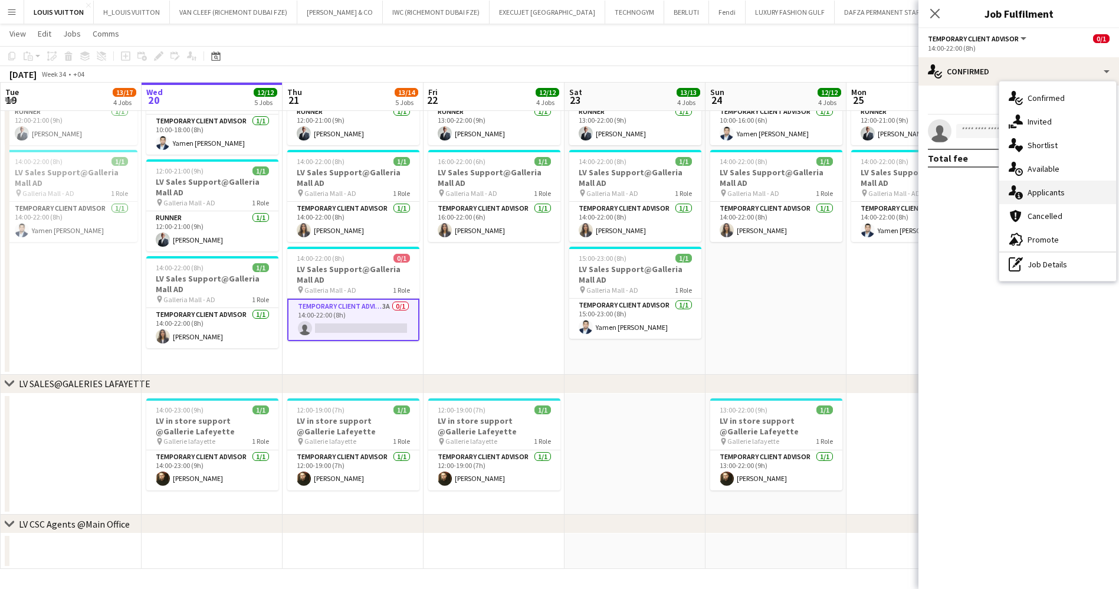
click at [1047, 190] on div "single-neutral-actions-information Applicants" at bounding box center [1057, 192] width 117 height 24
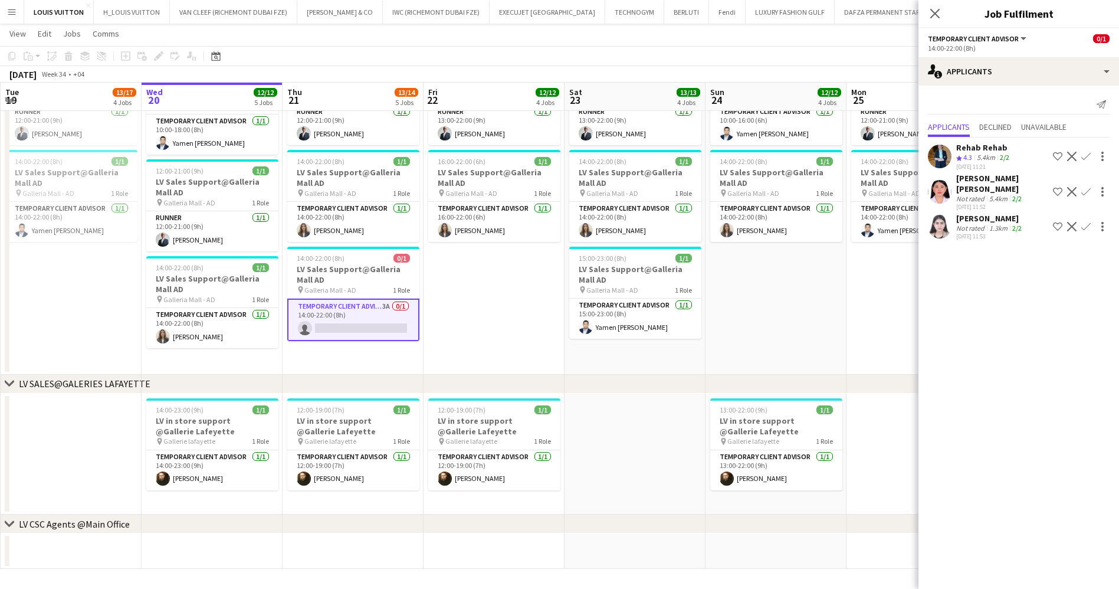
click at [985, 224] on div "Not rated" at bounding box center [971, 228] width 31 height 9
click at [981, 177] on div "[PERSON_NAME] [PERSON_NAME]" at bounding box center [1002, 183] width 92 height 21
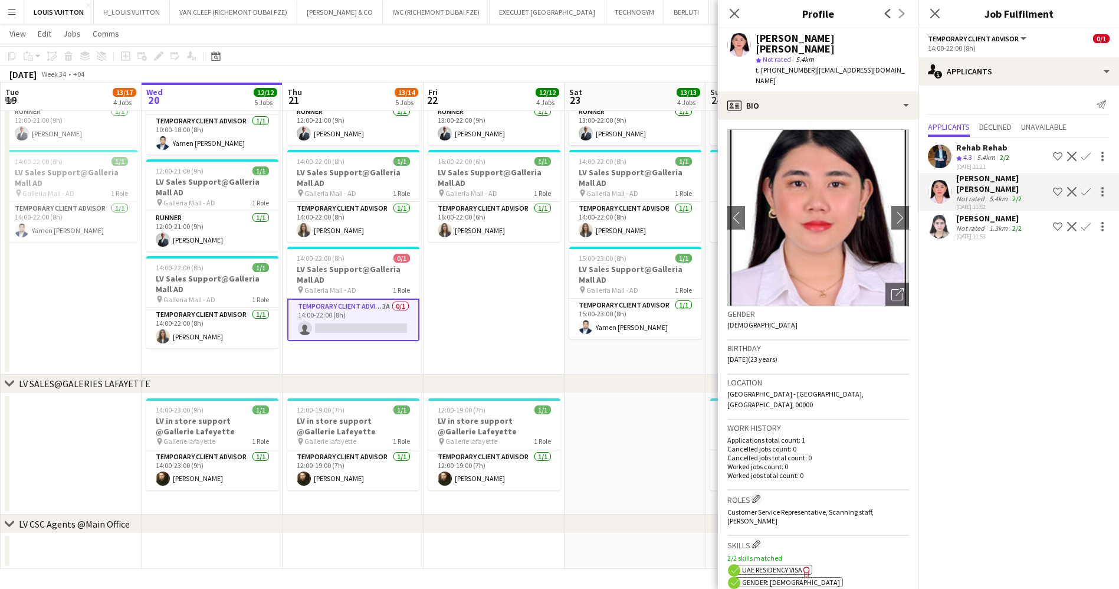
click at [979, 232] on div "[DATE] 11:53" at bounding box center [990, 236] width 68 height 8
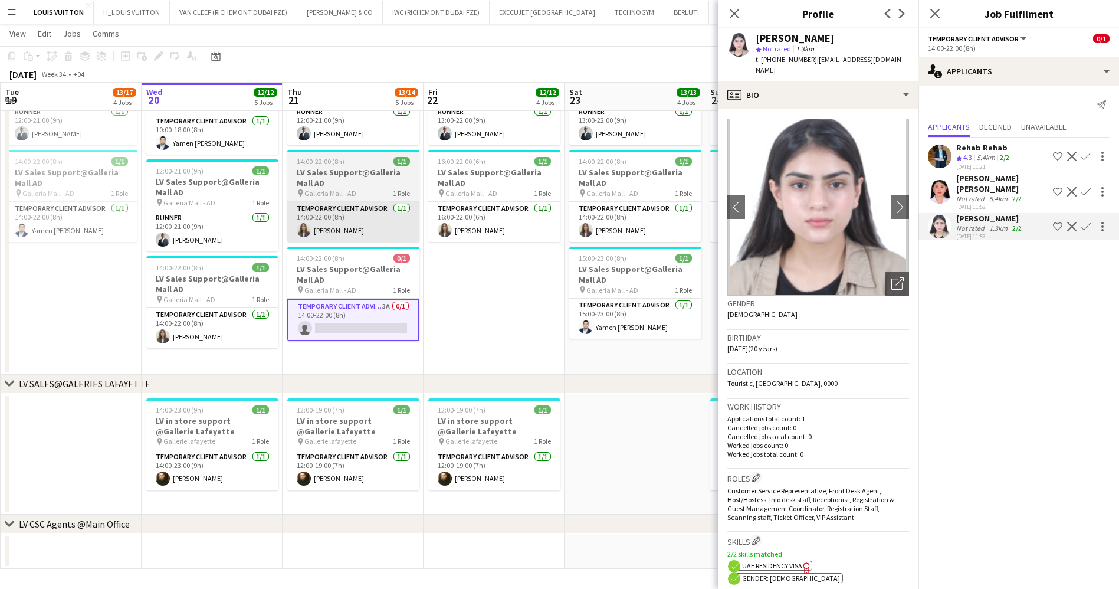
click at [327, 241] on app-card-role "Temporary Client Advisor [DATE] 14:00-22:00 (8h) [PERSON_NAME]" at bounding box center [353, 222] width 132 height 40
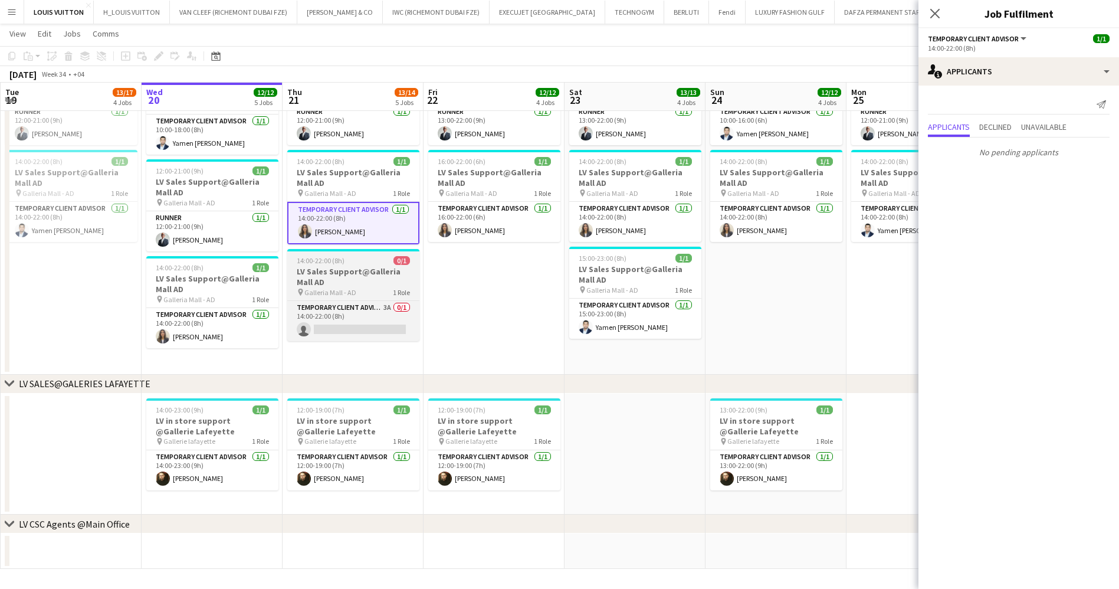
click at [303, 281] on h3 "LV Sales Support@Galleria Mall AD" at bounding box center [353, 276] width 132 height 21
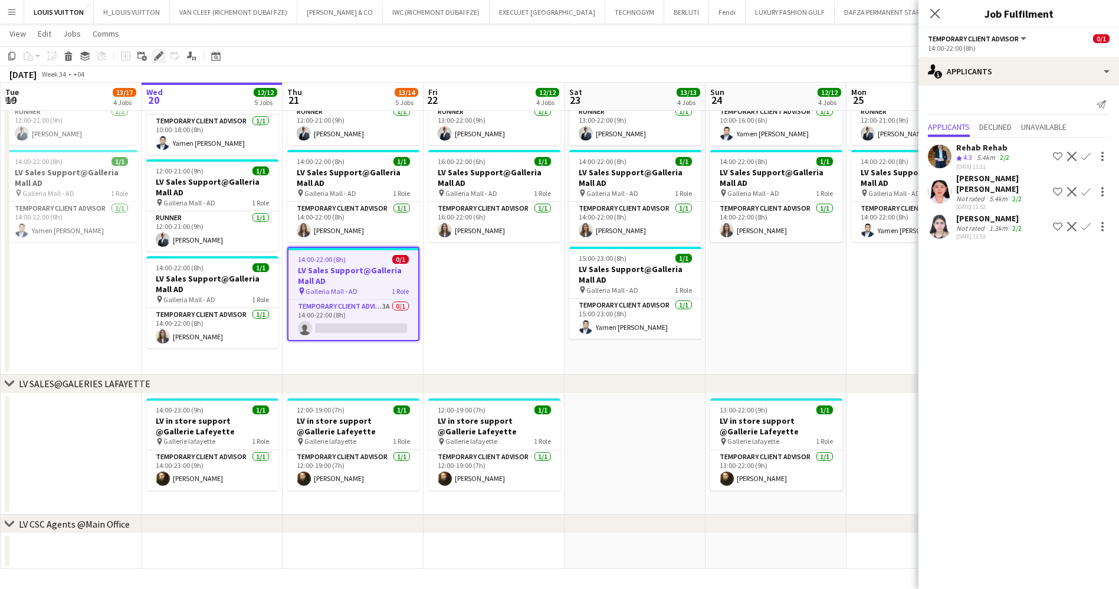
click at [159, 50] on div "Edit" at bounding box center [159, 56] width 14 height 14
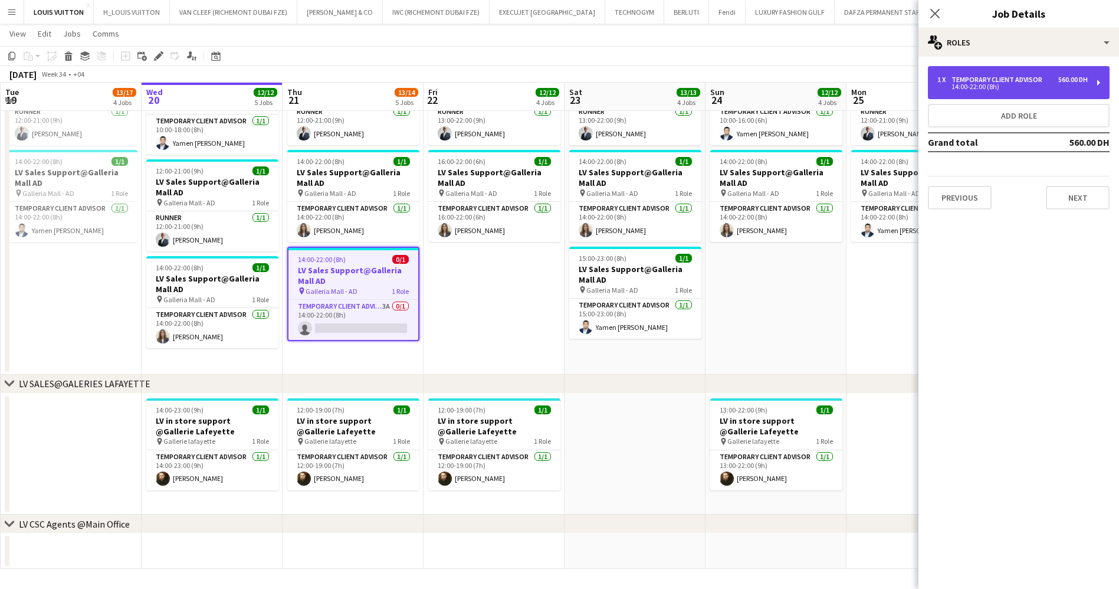
click at [971, 90] on div "14:00-22:00 (8h)" at bounding box center [1012, 87] width 150 height 6
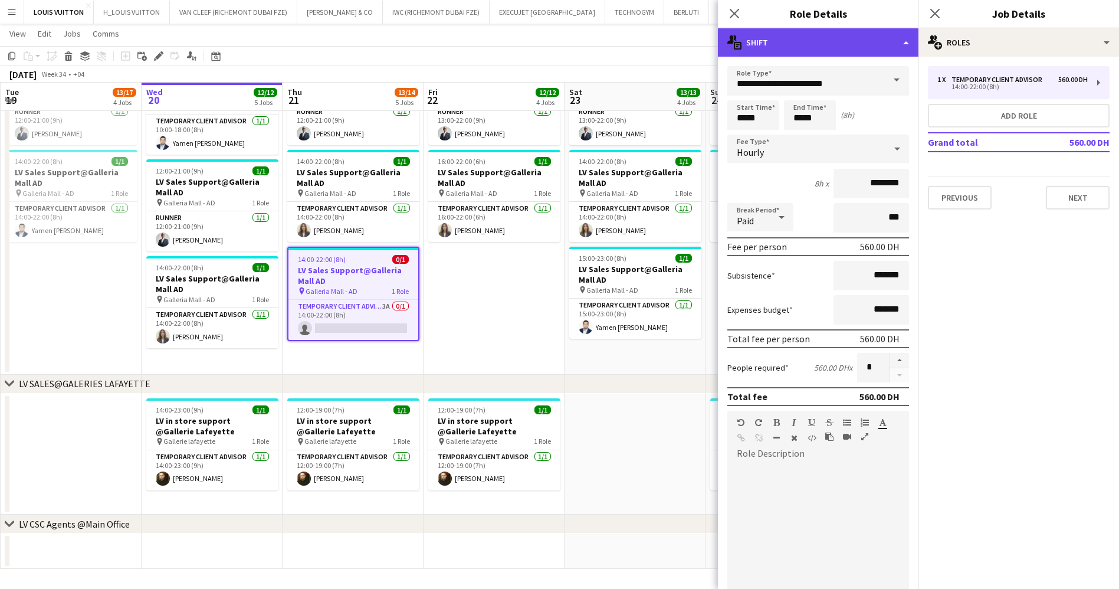
click at [834, 45] on div "multiple-actions-text Shift" at bounding box center [818, 42] width 201 height 28
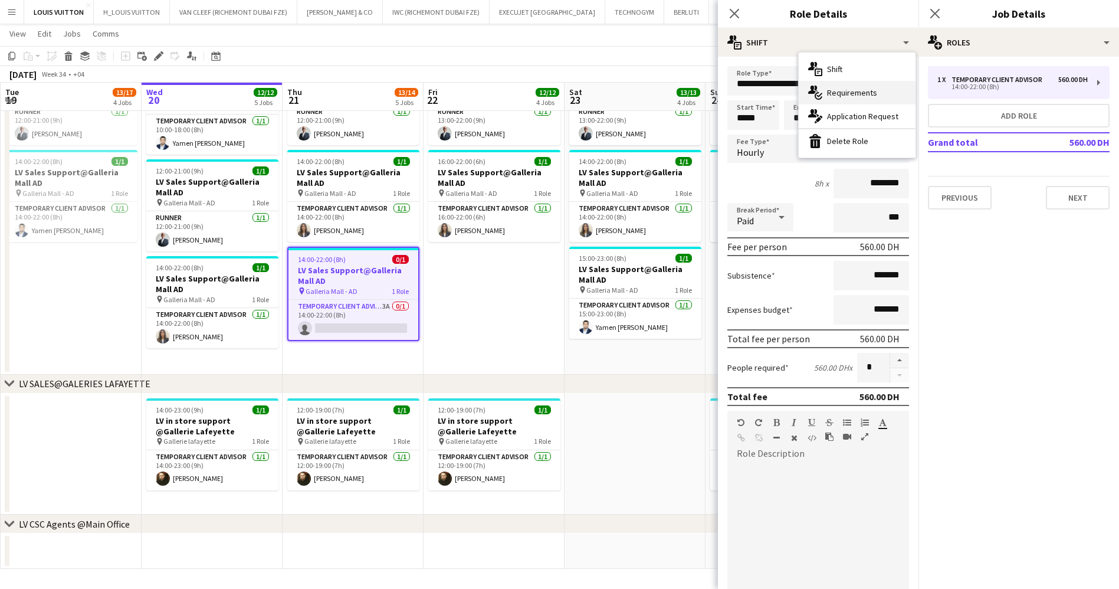
click at [853, 95] on div "multiple-actions-check-2 Requirements" at bounding box center [857, 93] width 117 height 24
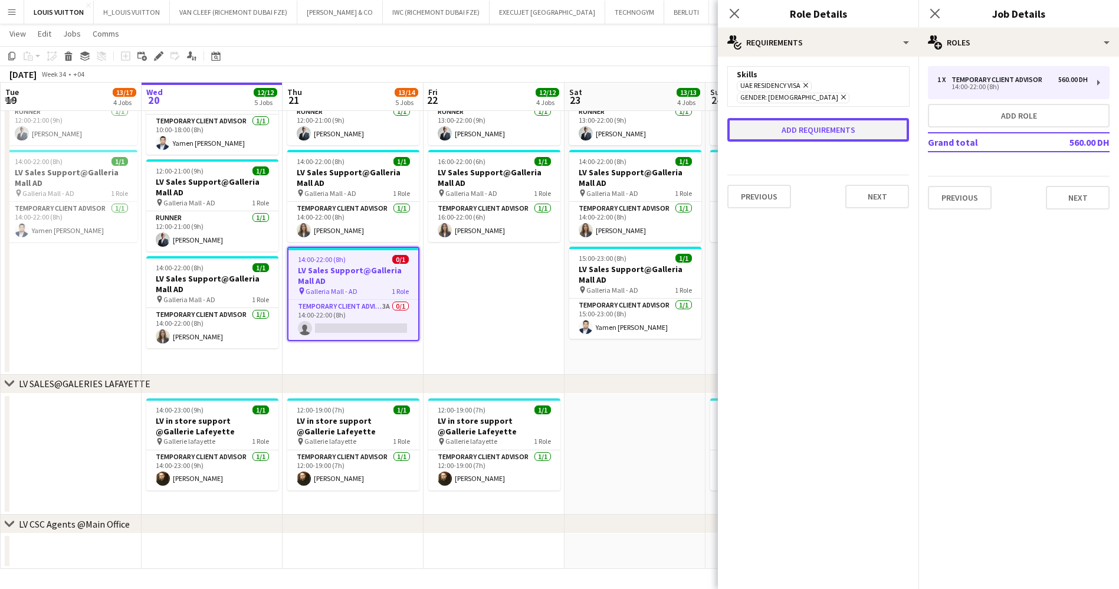
click at [820, 122] on button "Add requirements" at bounding box center [818, 130] width 182 height 24
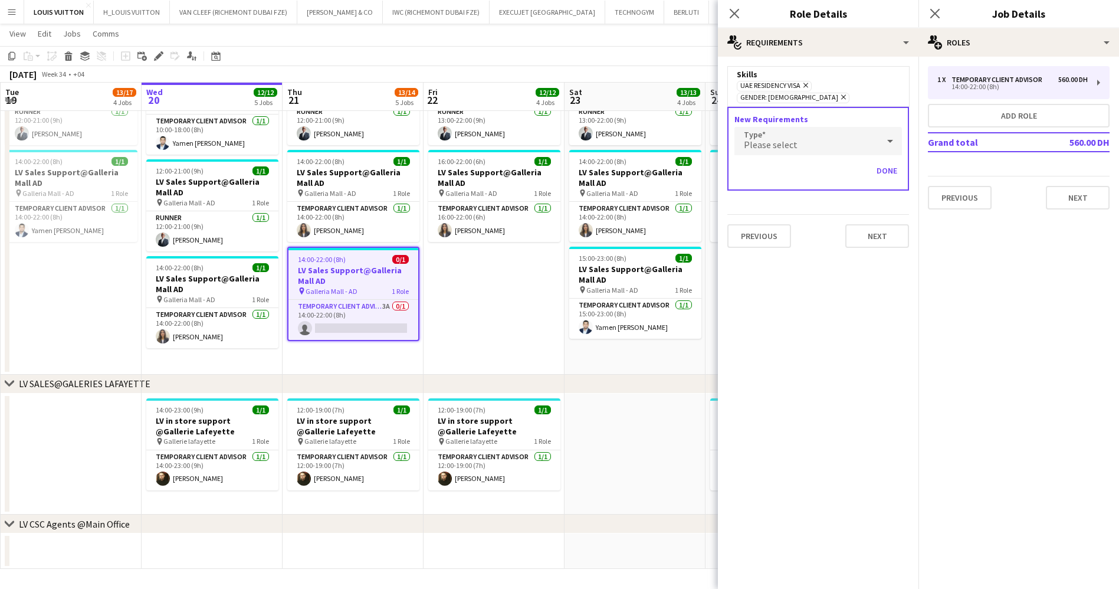
click at [790, 139] on span "Please select" at bounding box center [771, 145] width 54 height 12
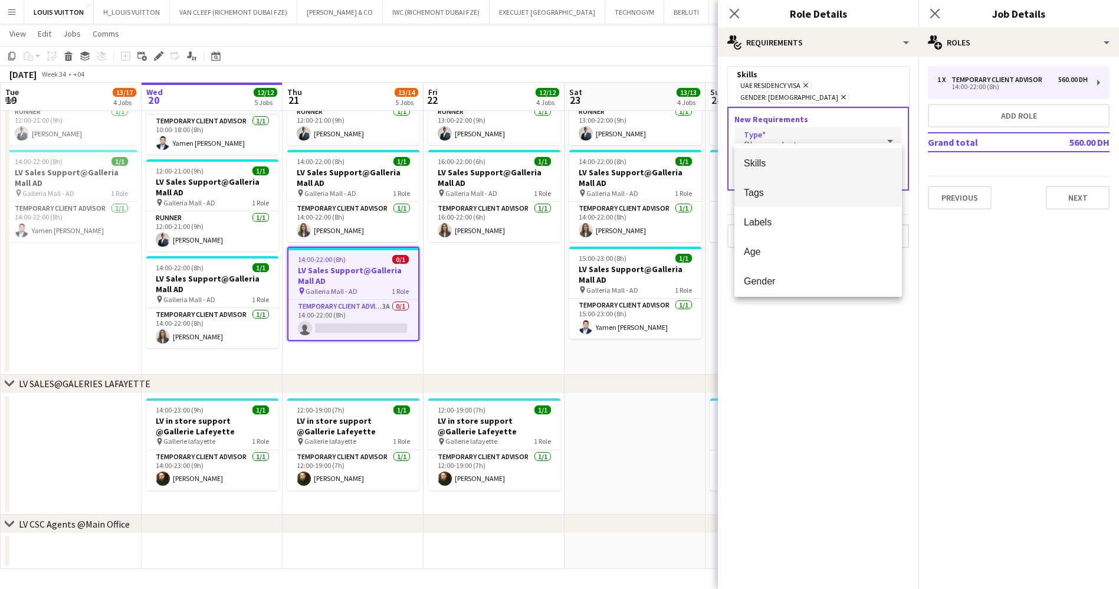
click at [788, 196] on span "Tags" at bounding box center [818, 192] width 149 height 11
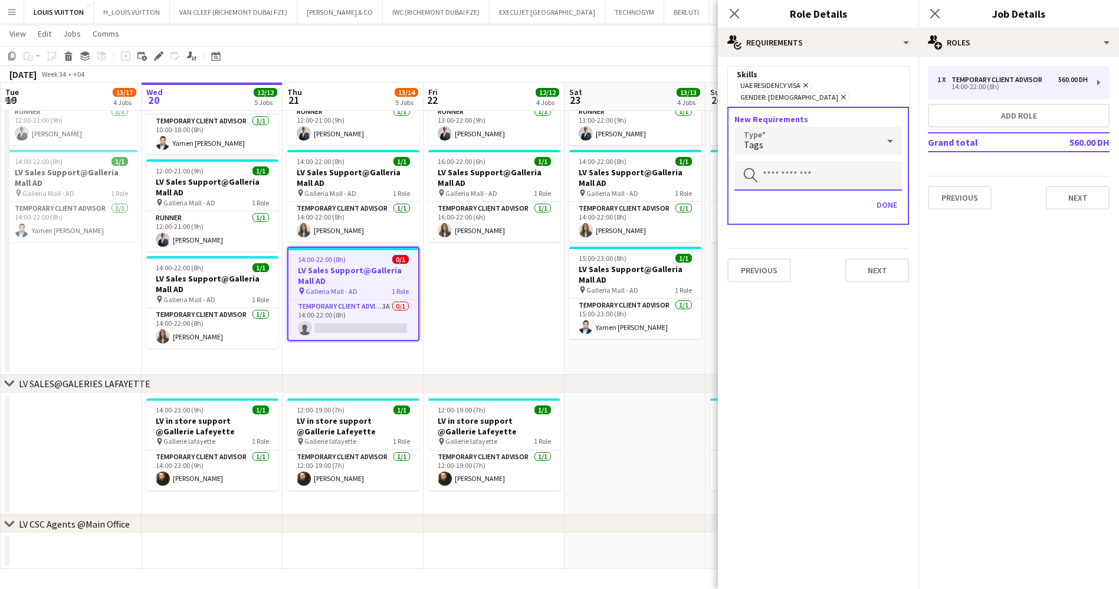
click at [790, 166] on input "text" at bounding box center [817, 175] width 167 height 29
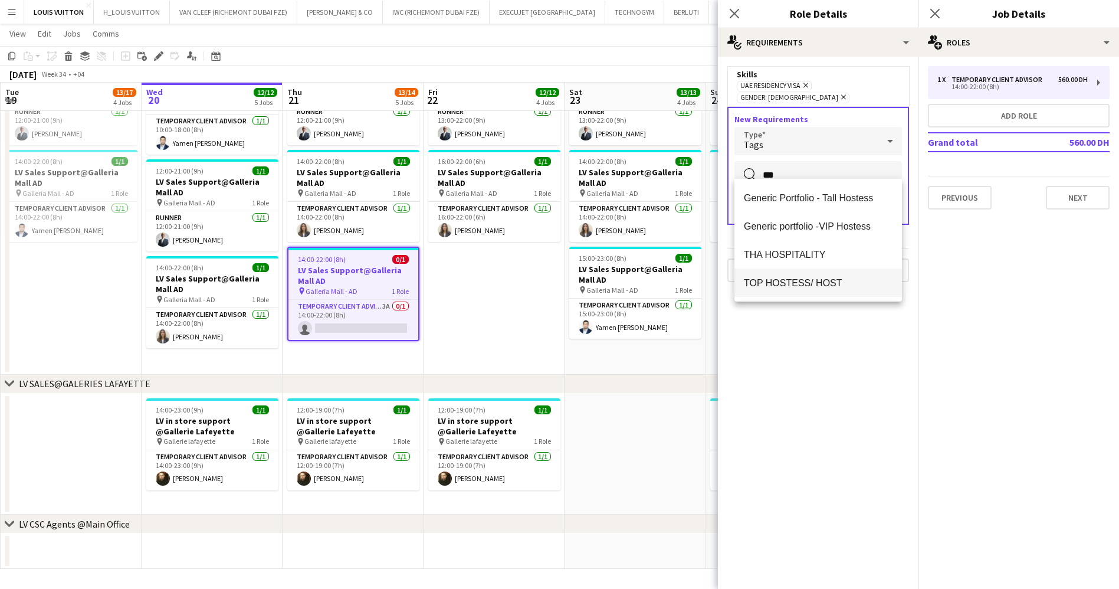
type input "***"
click at [845, 280] on span "TOP HOSTESS/ HOST" at bounding box center [818, 282] width 149 height 11
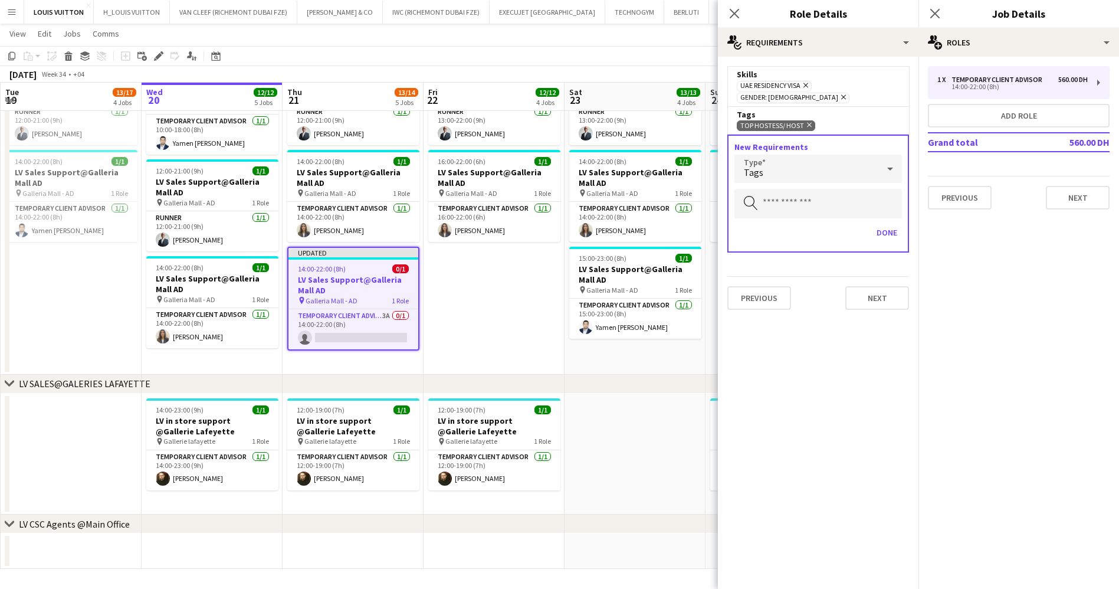
click at [655, 50] on app-toolbar "Copy Paste Paste Ctrl+V Paste with crew Ctrl+Shift+V Paste linked Job [GEOGRAPH…" at bounding box center [559, 56] width 1119 height 20
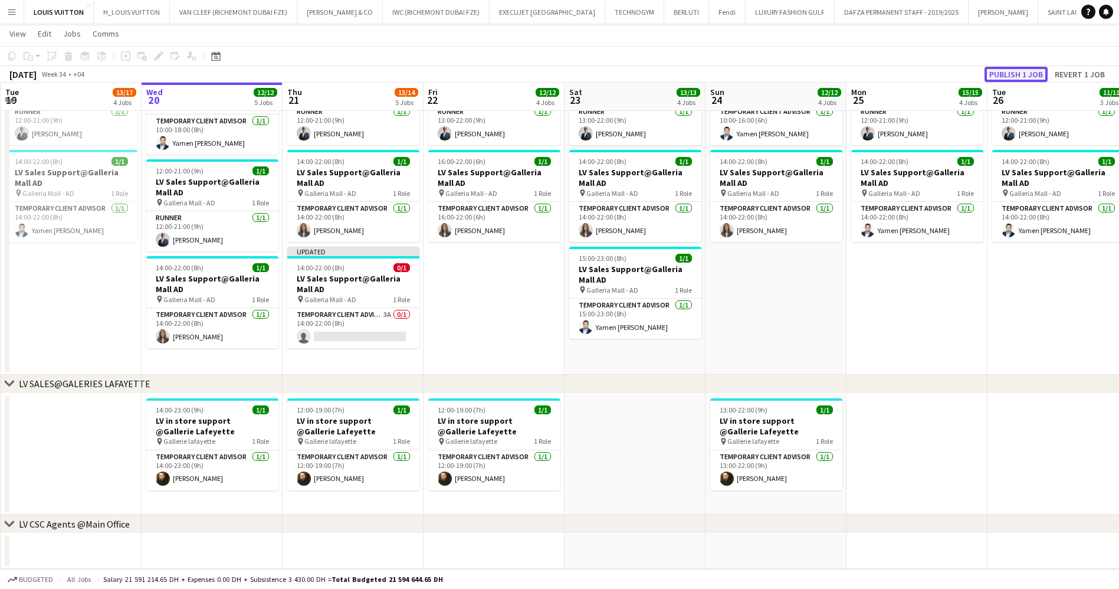
click at [1005, 67] on button "Publish 1 job" at bounding box center [1015, 74] width 63 height 15
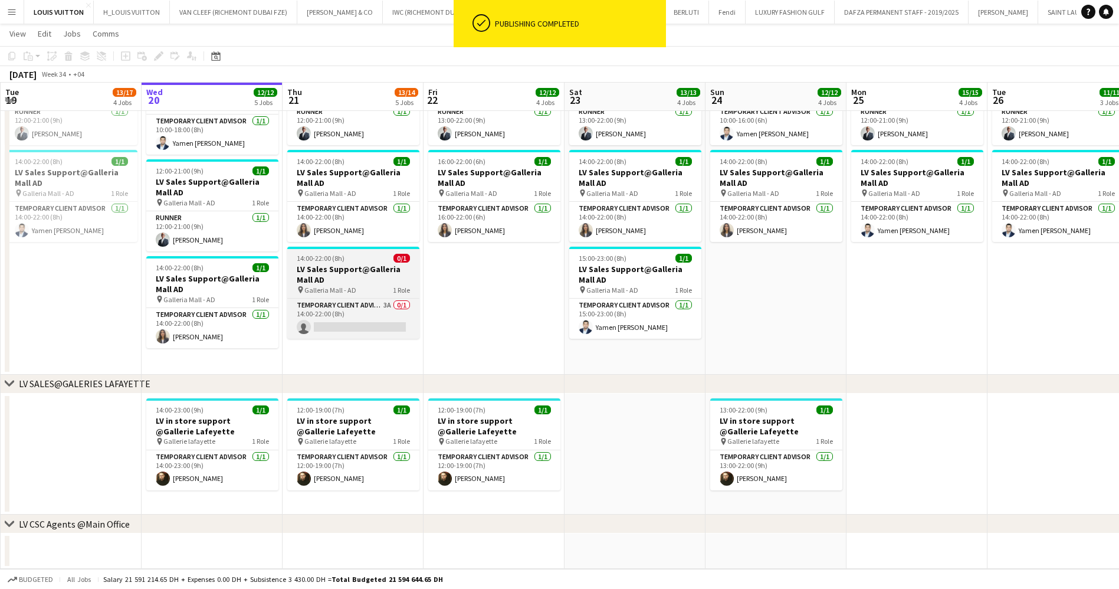
click at [367, 275] on h3 "LV Sales Support@Galleria Mall AD" at bounding box center [353, 274] width 132 height 21
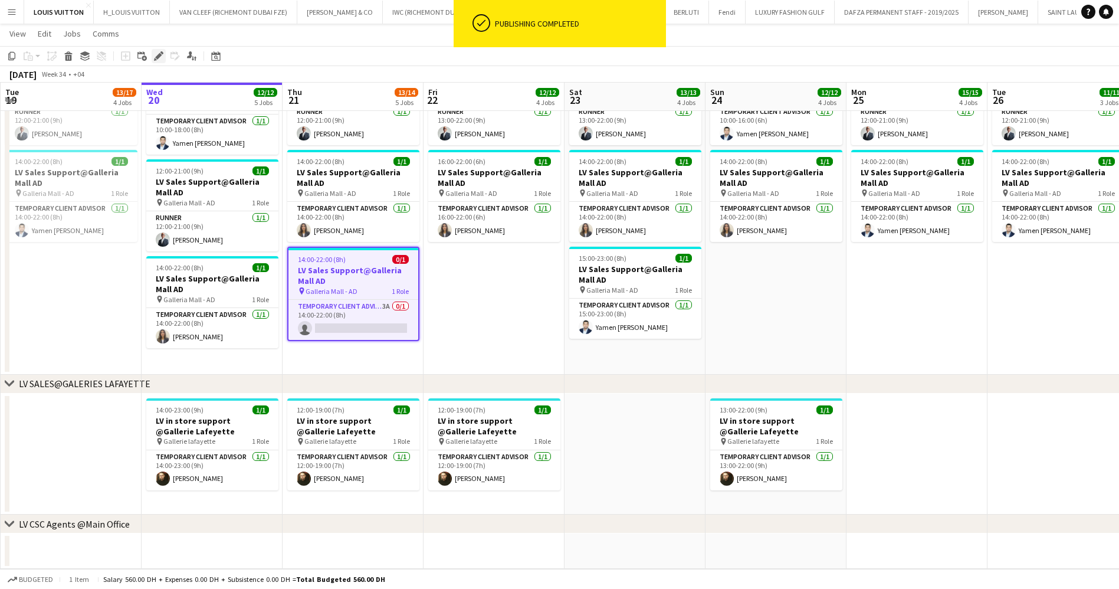
click at [160, 53] on icon at bounding box center [158, 56] width 6 height 6
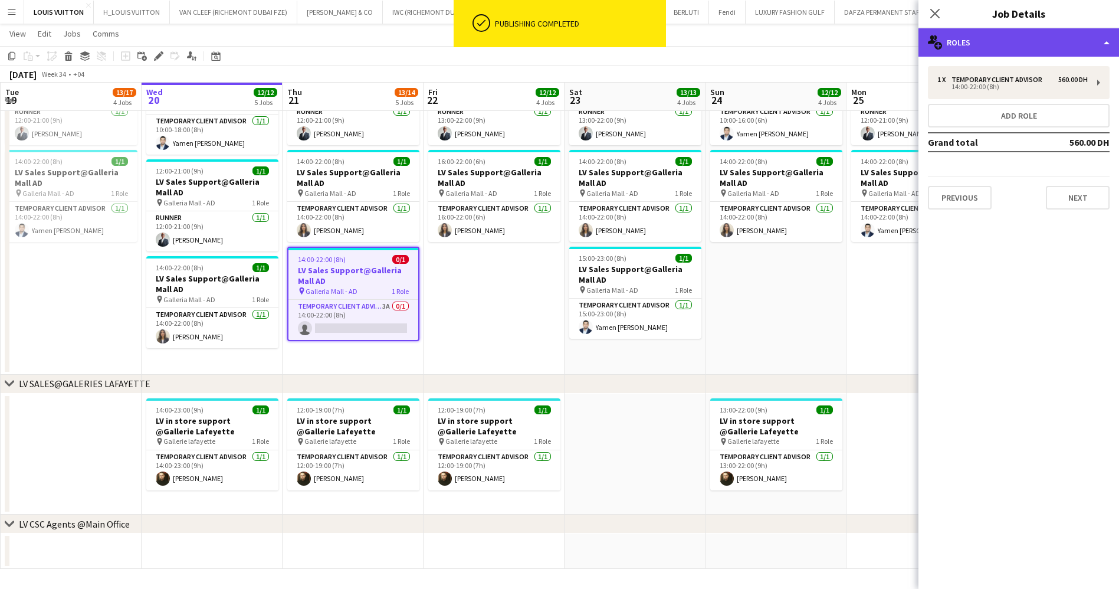
click at [1000, 44] on div "multiple-users-add Roles" at bounding box center [1018, 42] width 201 height 28
